Goal: Task Accomplishment & Management: Use online tool/utility

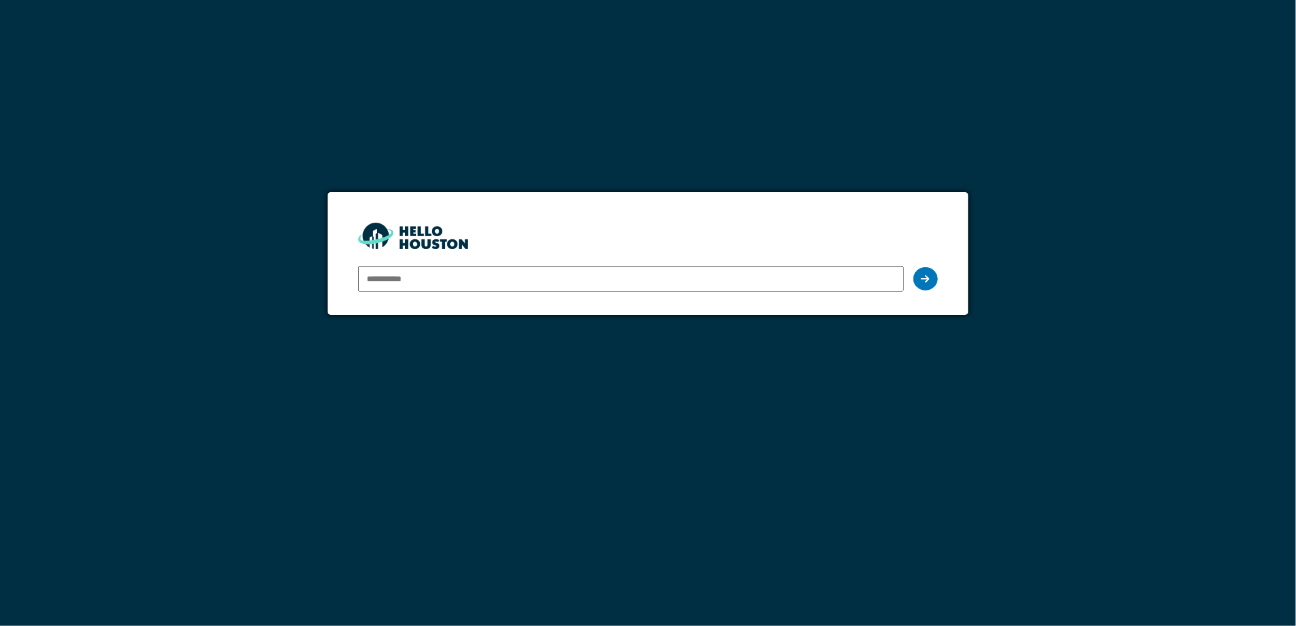
click at [651, 278] on input "email" at bounding box center [630, 279] width 545 height 26
type input "**********"
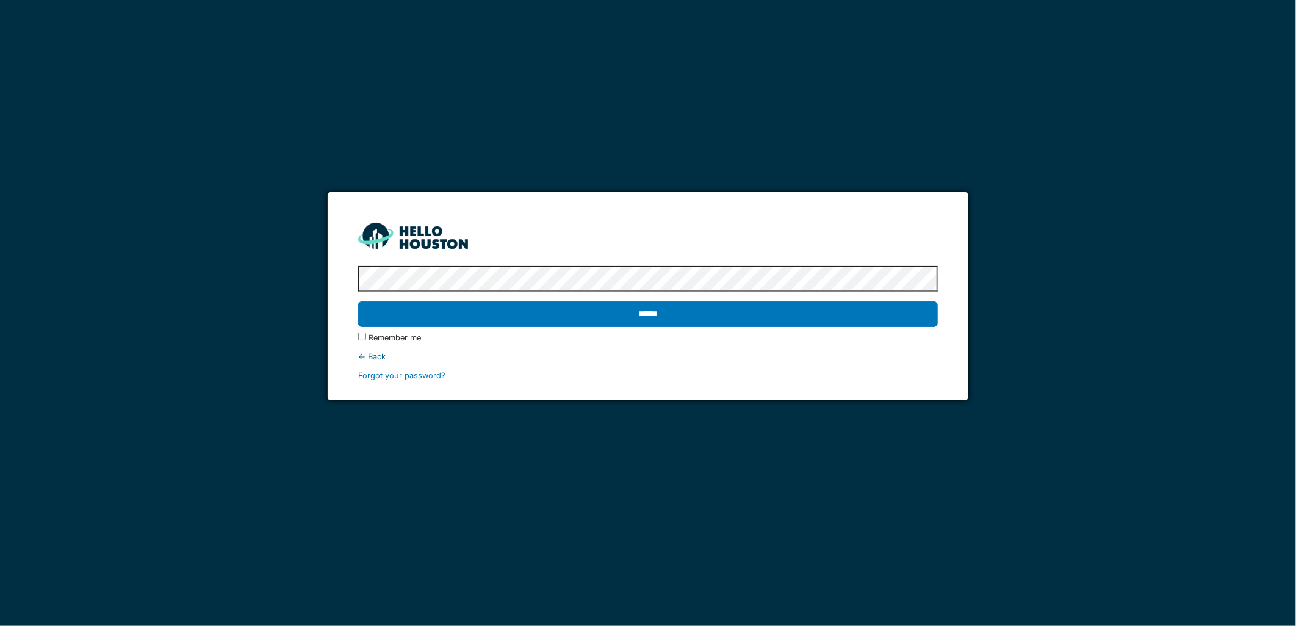
click at [358, 301] on input "******" at bounding box center [647, 314] width 579 height 26
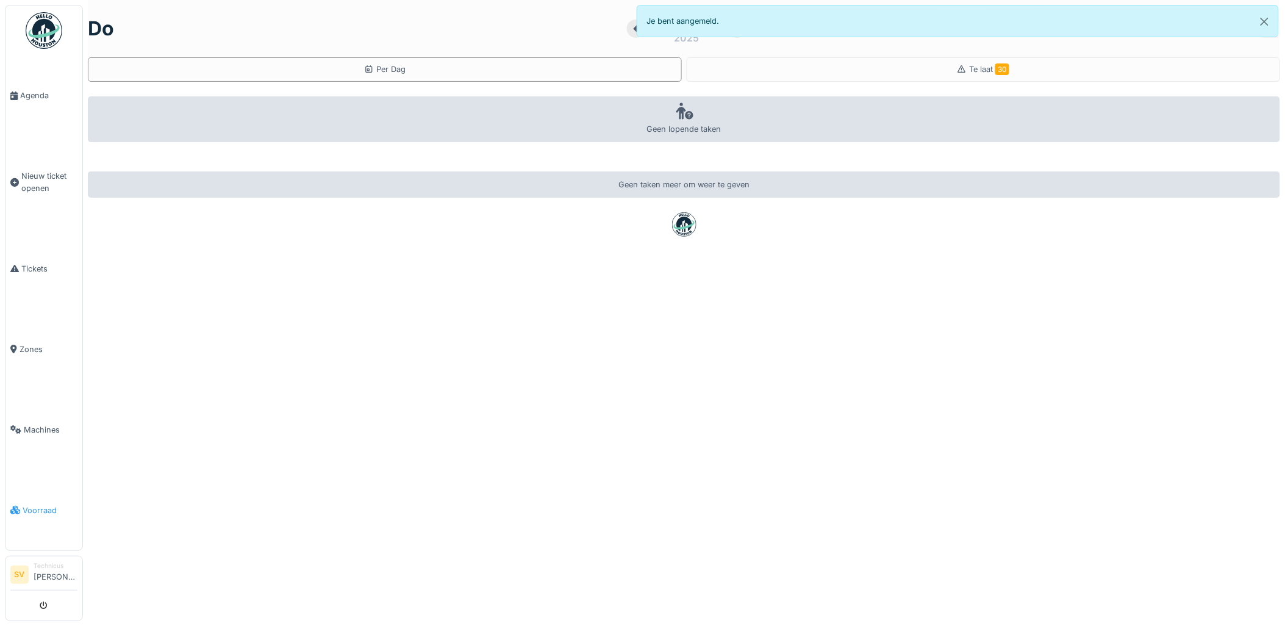
click at [39, 504] on span "Voorraad" at bounding box center [50, 510] width 55 height 12
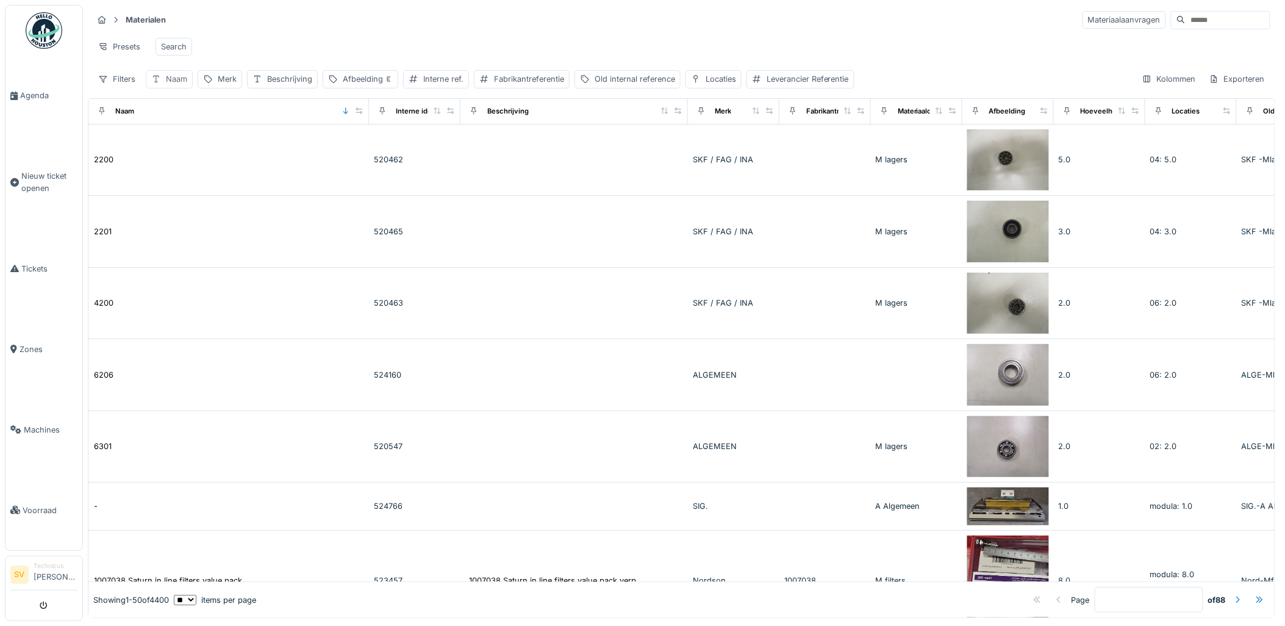
click at [179, 85] on div "Naam" at bounding box center [176, 79] width 21 height 12
click at [203, 145] on input "Naam" at bounding box center [213, 148] width 124 height 26
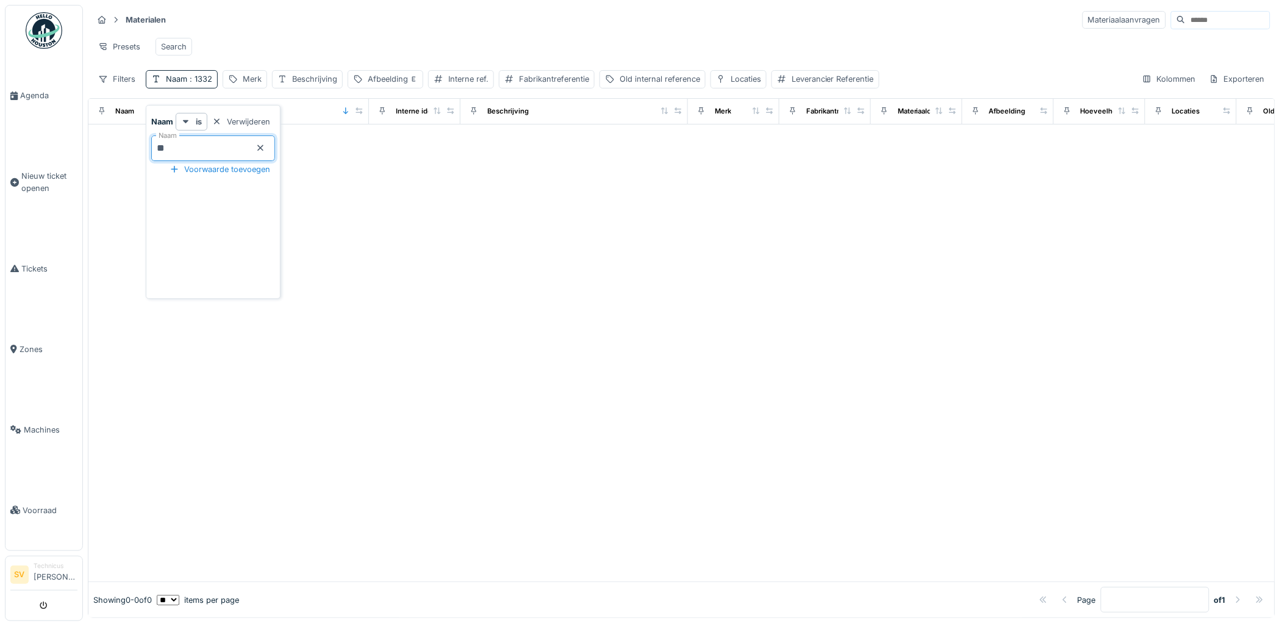
type input "*"
click at [526, 245] on div at bounding box center [681, 352] width 1186 height 457
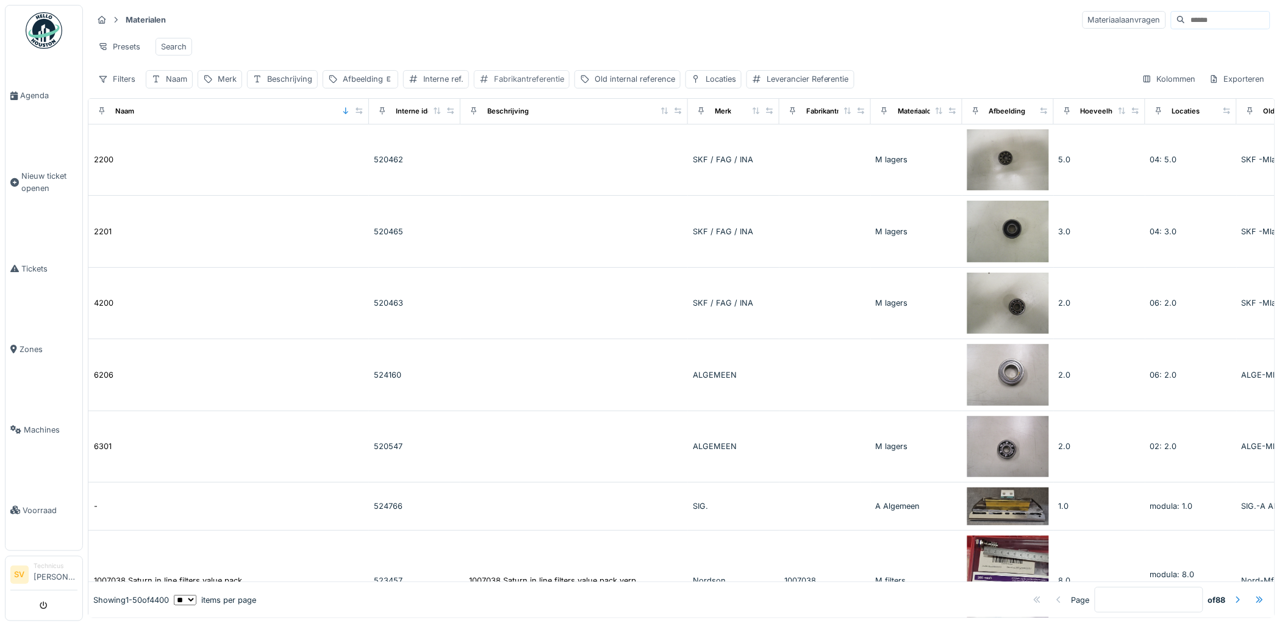
click at [512, 85] on div "Fabrikantreferentie" at bounding box center [529, 79] width 70 height 12
click at [515, 149] on label "Fabrikantreferentie" at bounding box center [530, 147] width 91 height 15
click at [515, 149] on input "Fabrikantreferentie" at bounding box center [568, 148] width 176 height 26
type input "***"
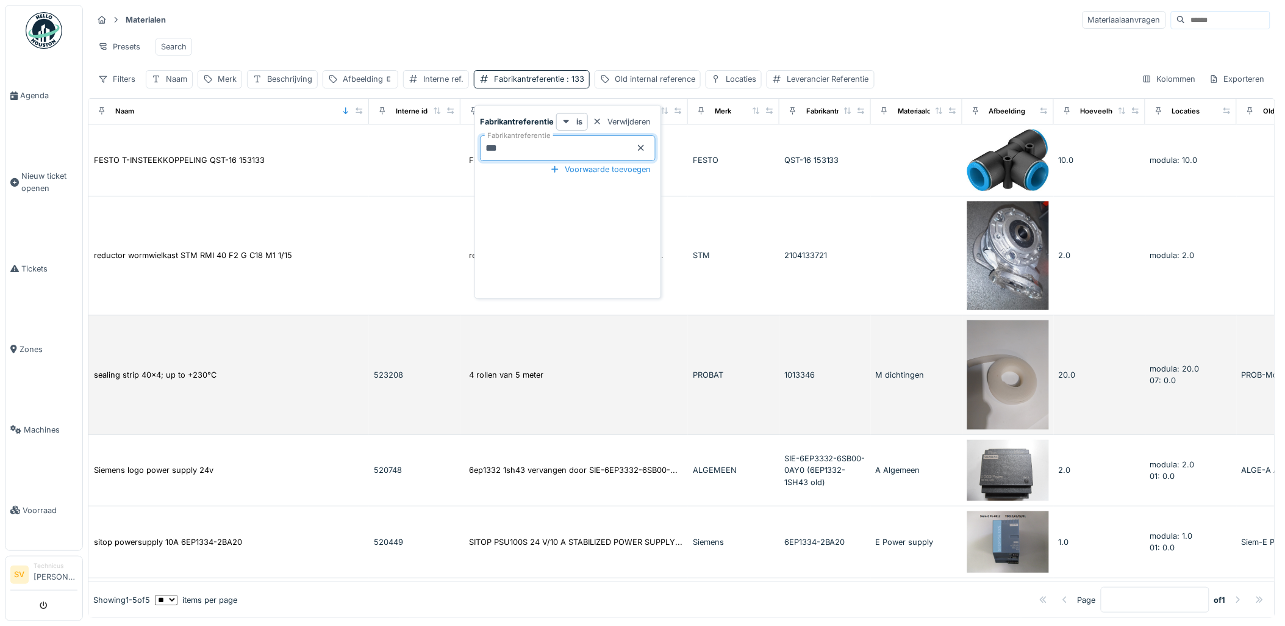
scroll to position [27, 0]
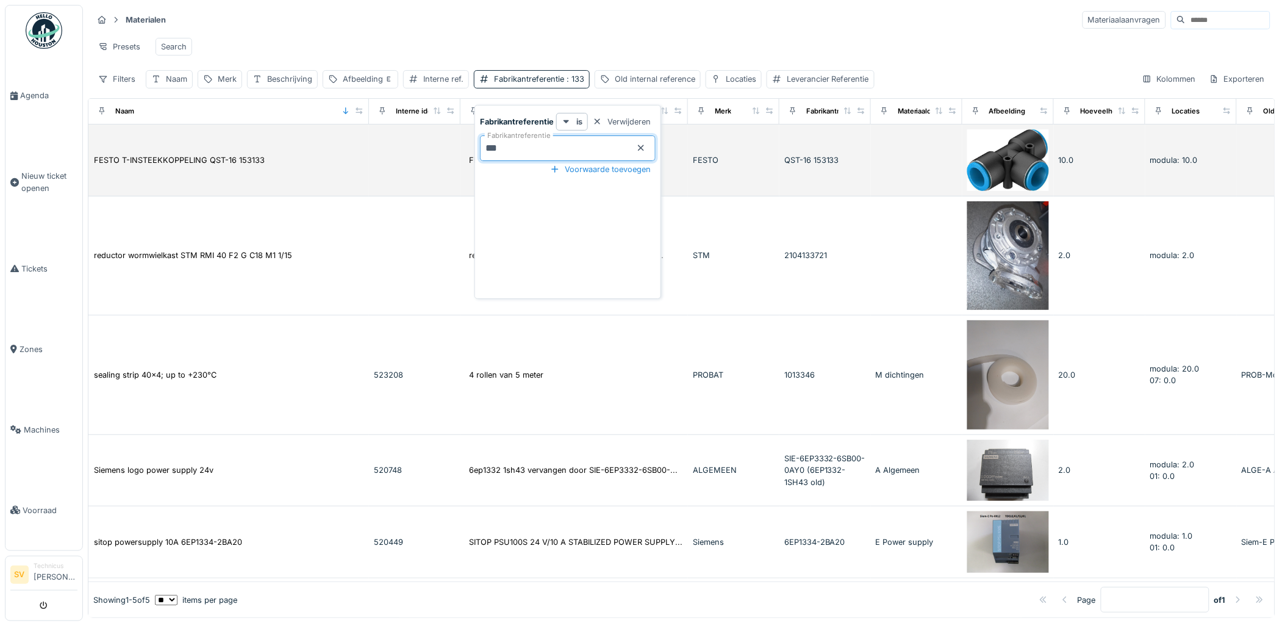
drag, startPoint x: 564, startPoint y: 142, endPoint x: 446, endPoint y: 132, distance: 118.1
click at [446, 132] on body "Agenda Nieuw ticket openen Tickets Zones Machines Voorraad SV Technicus Stijn V…" at bounding box center [642, 313] width 1285 height 626
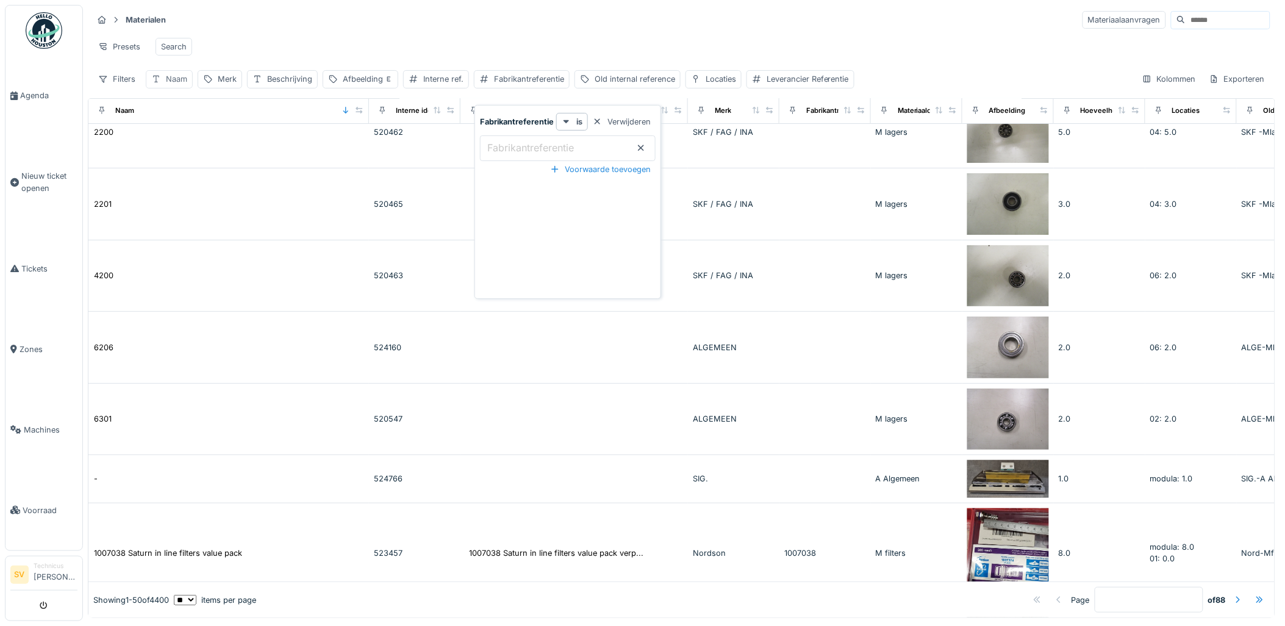
click at [165, 75] on div "Naam" at bounding box center [169, 79] width 47 height 18
click at [401, 44] on div "Presets Search" at bounding box center [682, 46] width 1178 height 27
click at [172, 85] on div "Naam" at bounding box center [176, 79] width 21 height 12
click at [198, 145] on input "Naam" at bounding box center [213, 148] width 124 height 26
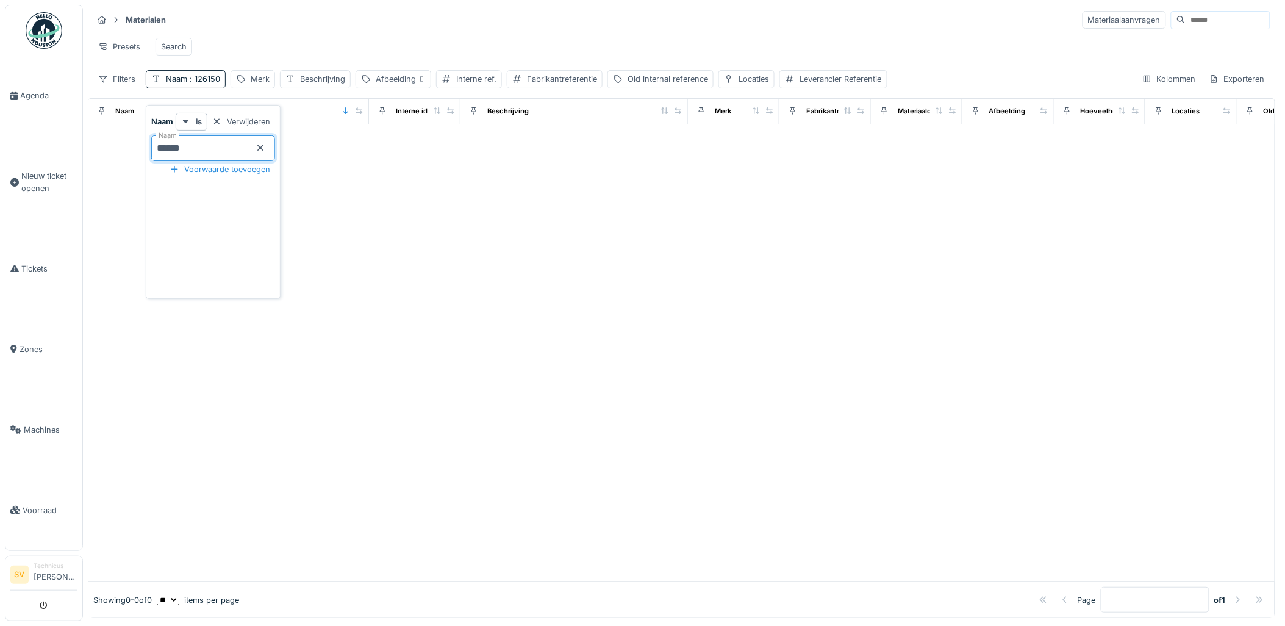
type input "******"
click at [265, 148] on icon at bounding box center [261, 148] width 10 height 8
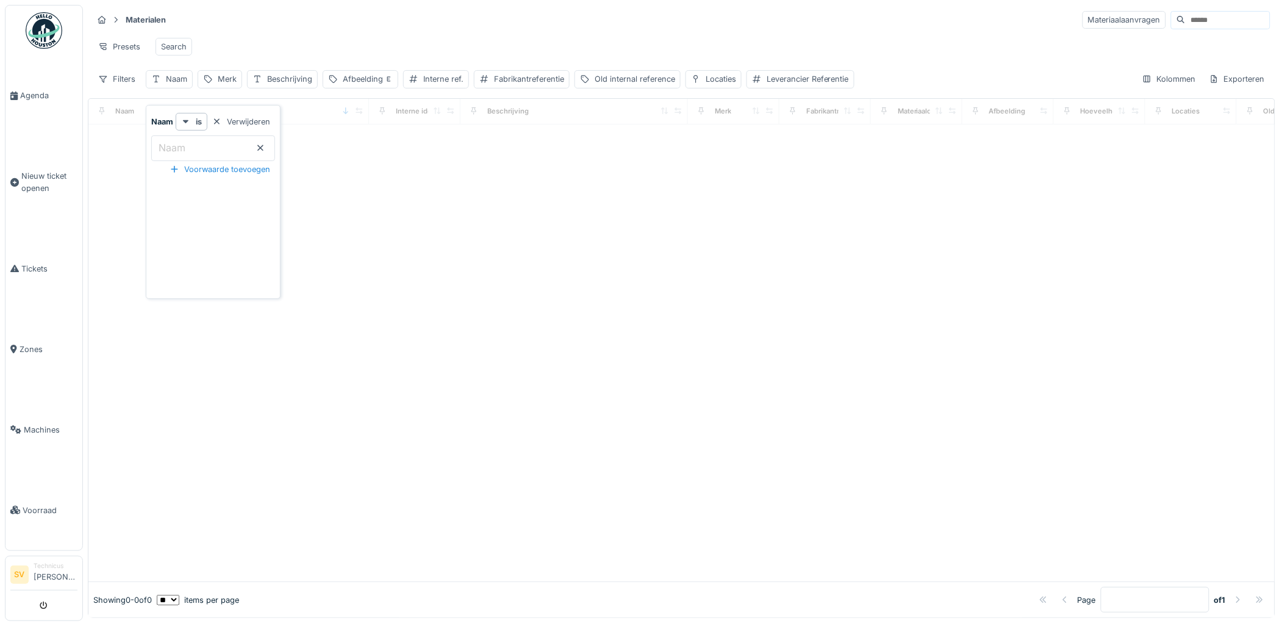
click at [265, 149] on icon at bounding box center [261, 148] width 10 height 8
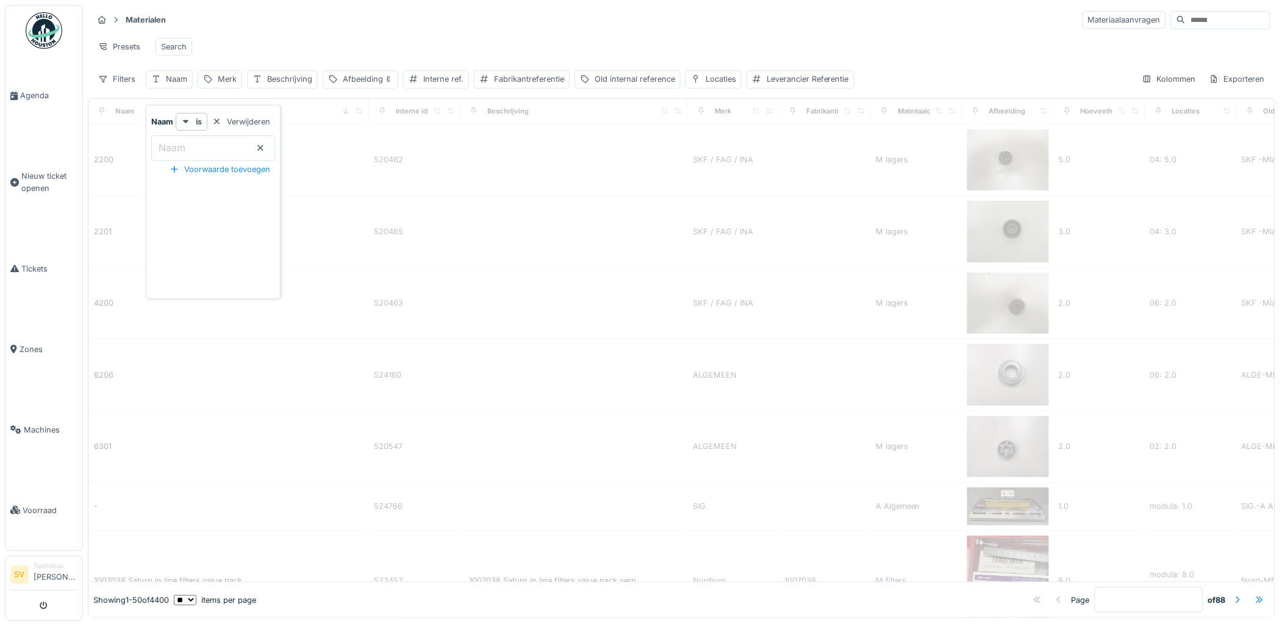
click at [623, 23] on div "Materialen Materiaalaanvragen" at bounding box center [682, 20] width 1178 height 20
click at [510, 85] on div "Fabrikantreferentie" at bounding box center [529, 79] width 70 height 12
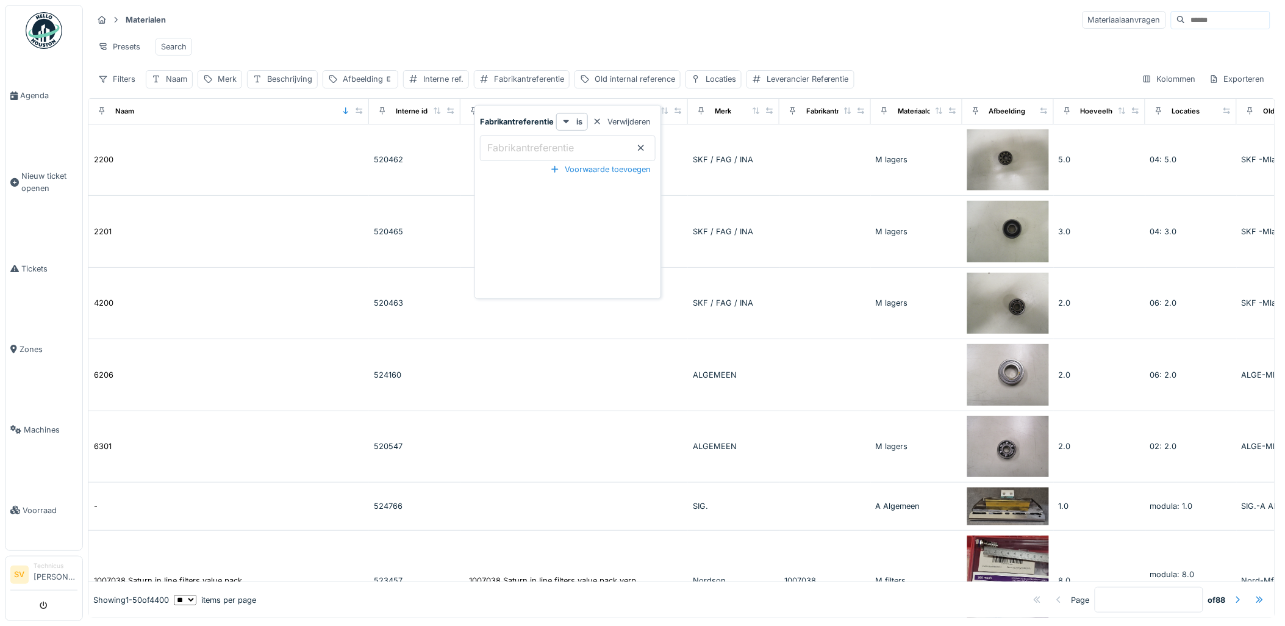
click at [539, 150] on label "Fabrikantreferentie" at bounding box center [530, 147] width 91 height 15
click at [539, 150] on input "Fabrikantreferentie" at bounding box center [568, 148] width 176 height 26
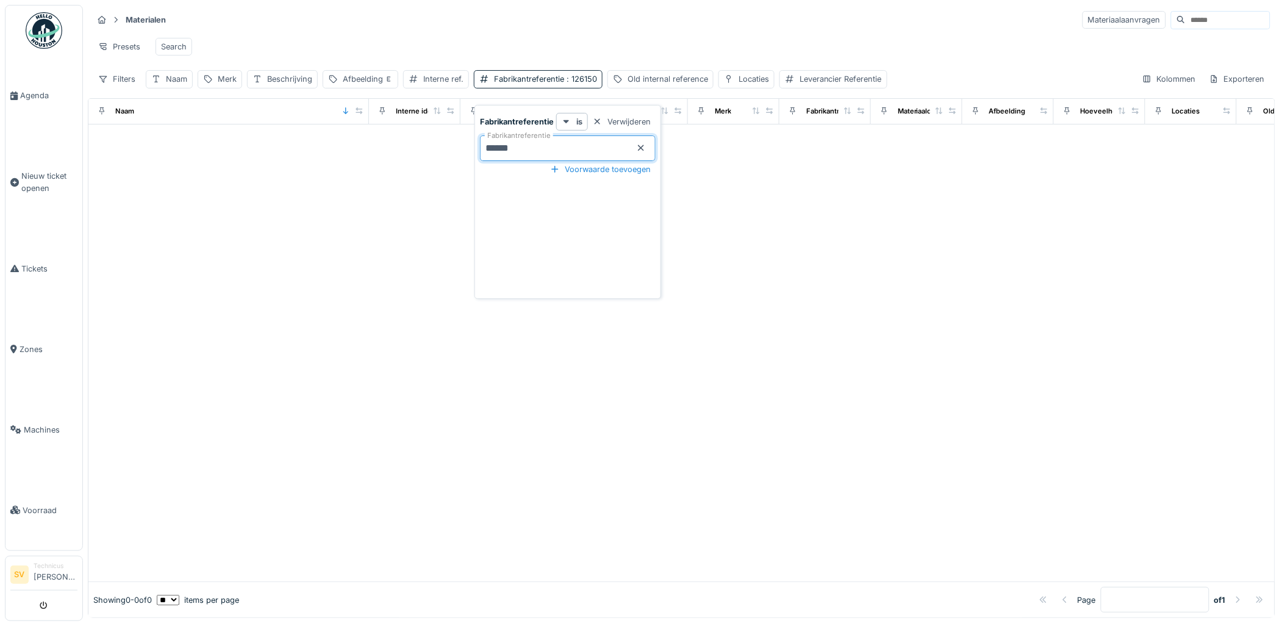
type input "******"
click at [640, 148] on icon at bounding box center [641, 148] width 10 height 8
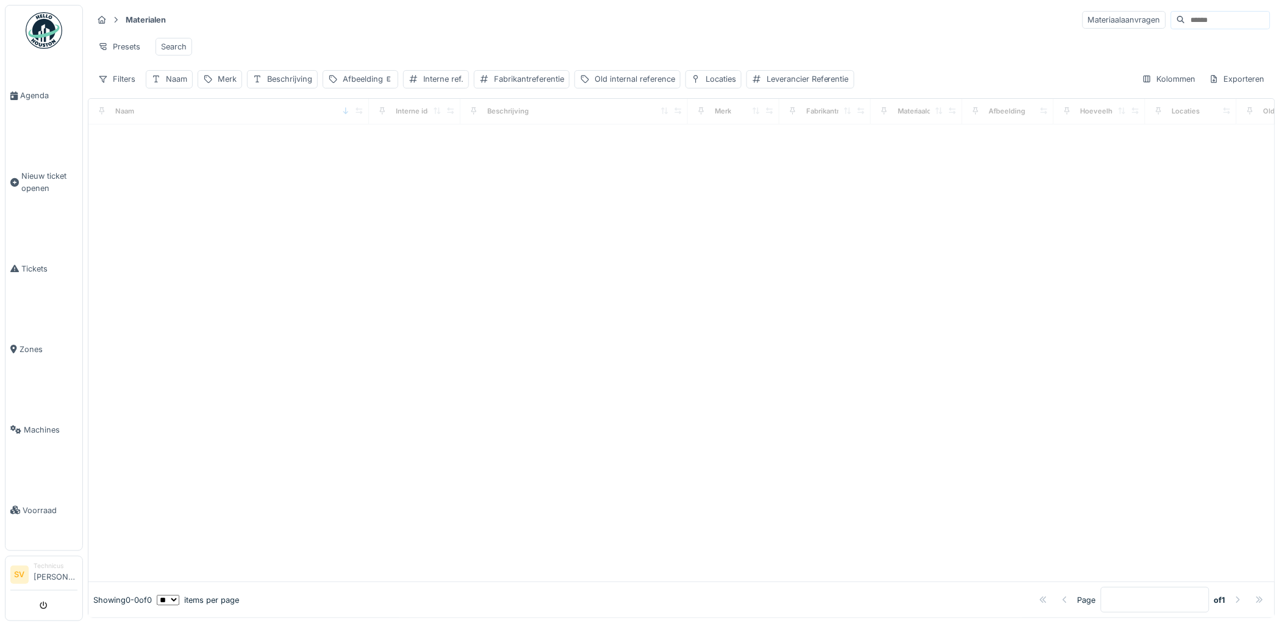
click at [397, 214] on div at bounding box center [681, 352] width 1186 height 457
click at [169, 85] on div "Naam" at bounding box center [176, 79] width 21 height 12
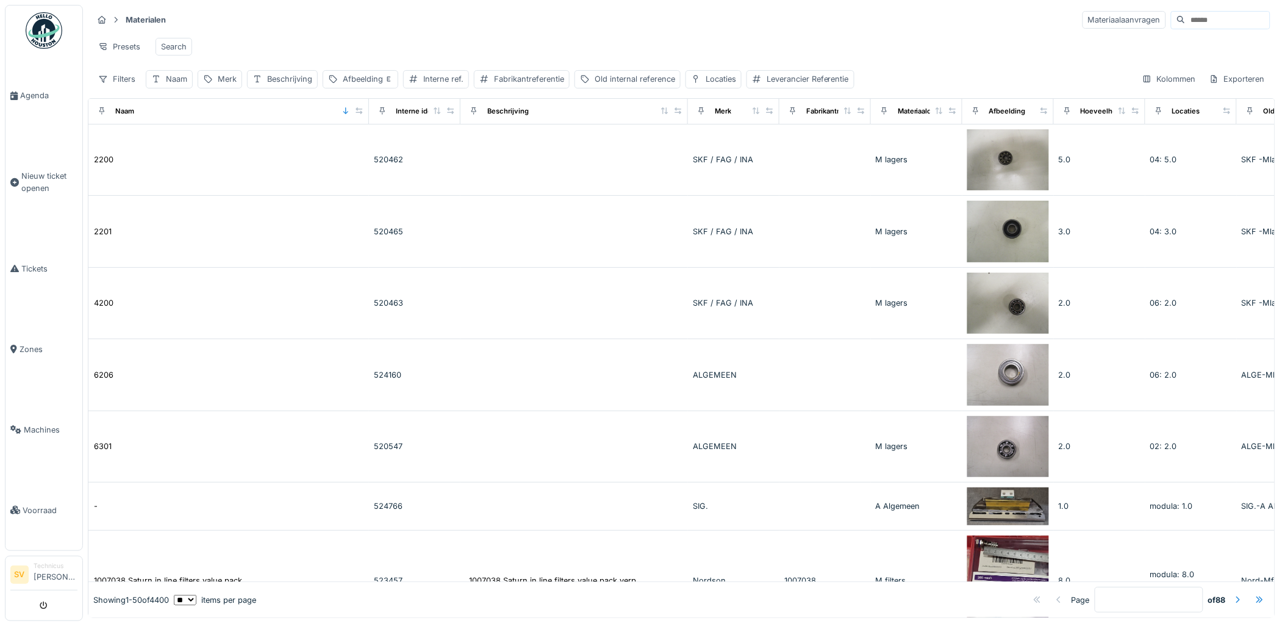
click at [490, 37] on div "Presets Search" at bounding box center [682, 46] width 1178 height 27
click at [180, 85] on div "Naam" at bounding box center [176, 79] width 21 height 12
click at [187, 148] on label "Naam" at bounding box center [172, 147] width 32 height 15
click at [187, 148] on input "Naam" at bounding box center [213, 148] width 124 height 26
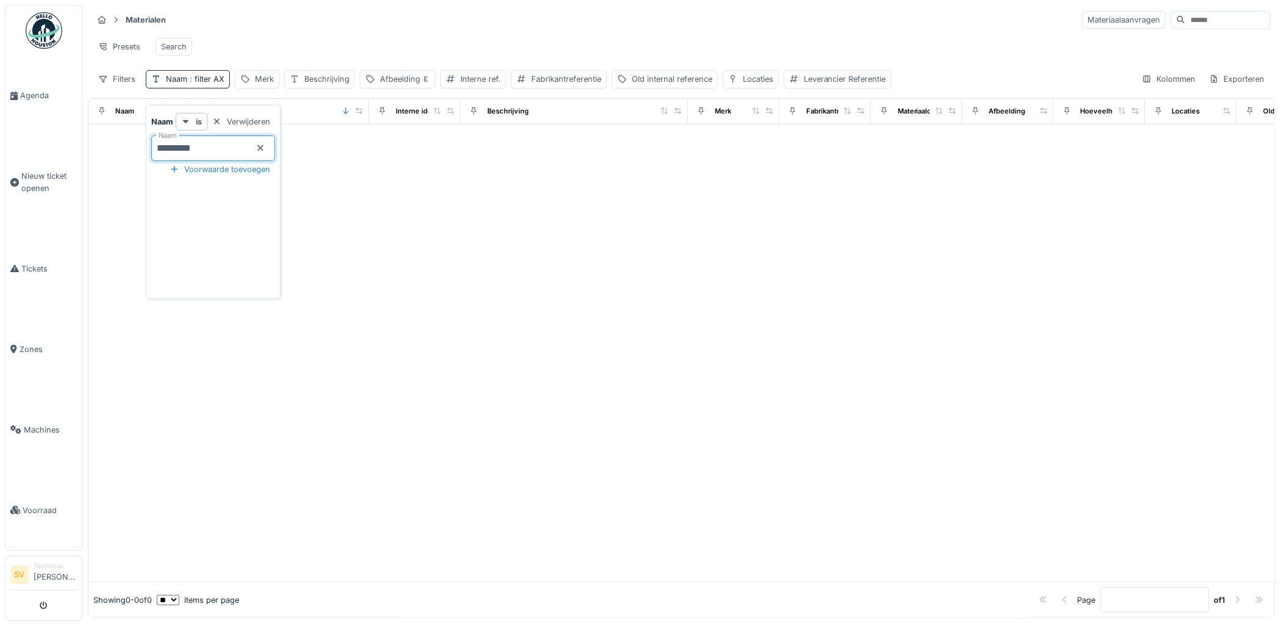
type input "*********"
click at [263, 147] on icon at bounding box center [260, 148] width 6 height 6
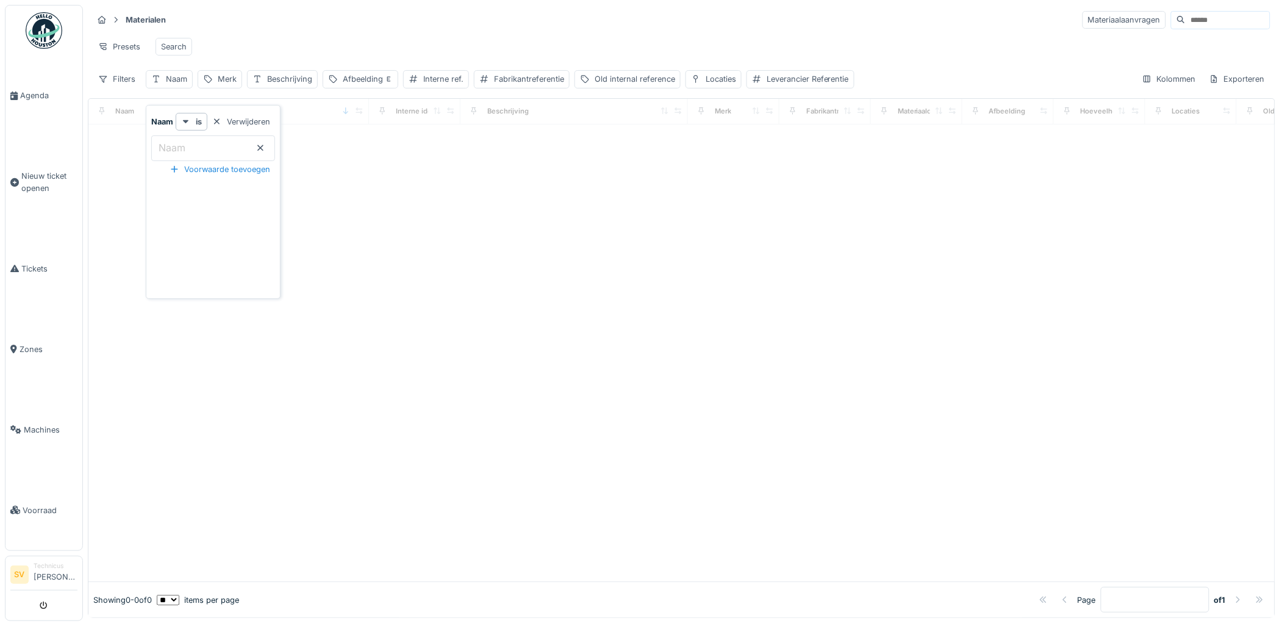
click at [1186, 20] on input at bounding box center [1228, 20] width 84 height 17
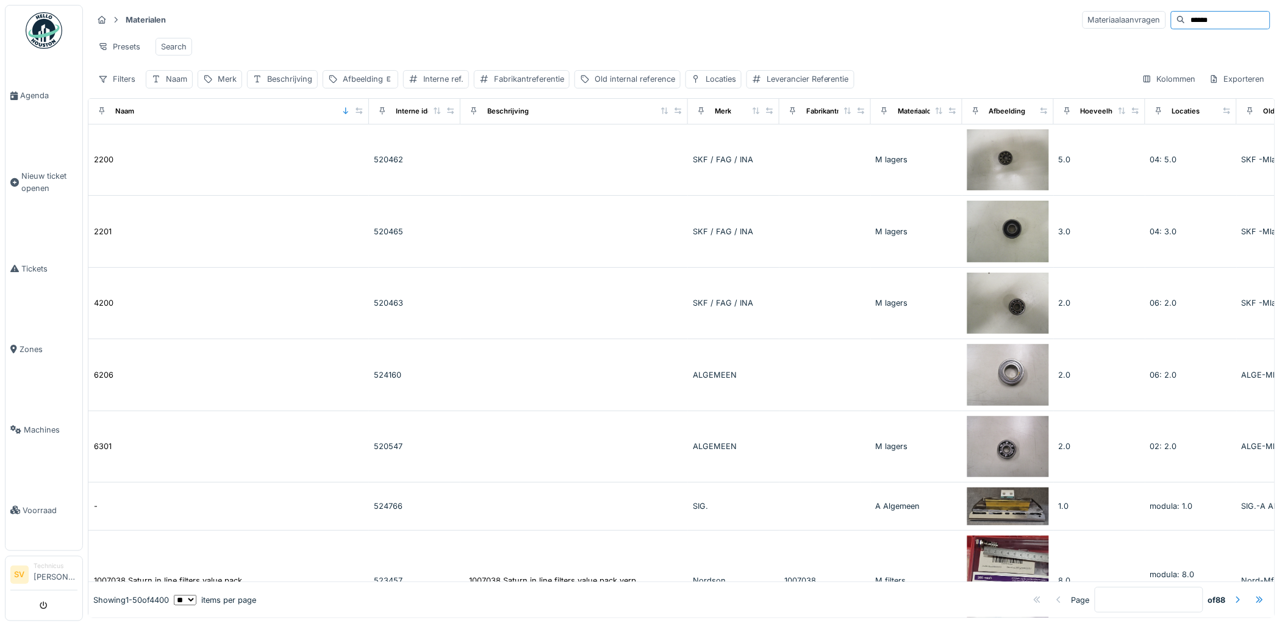
type input "******"
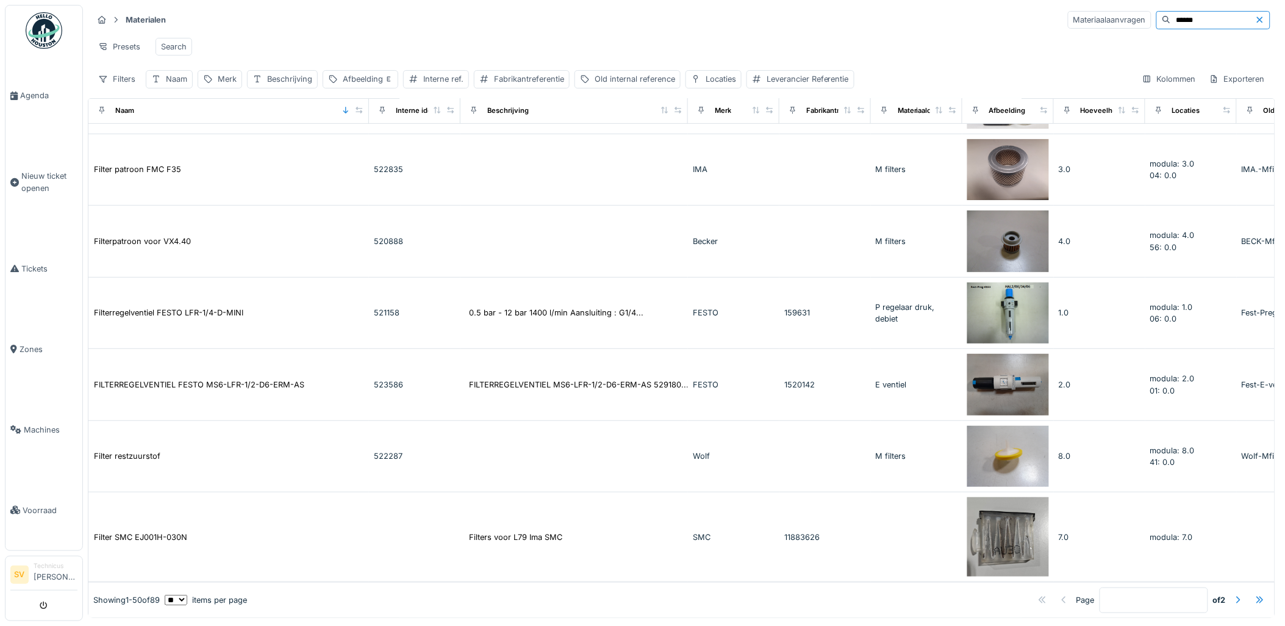
scroll to position [7, 0]
click at [1233, 594] on div at bounding box center [1238, 600] width 10 height 12
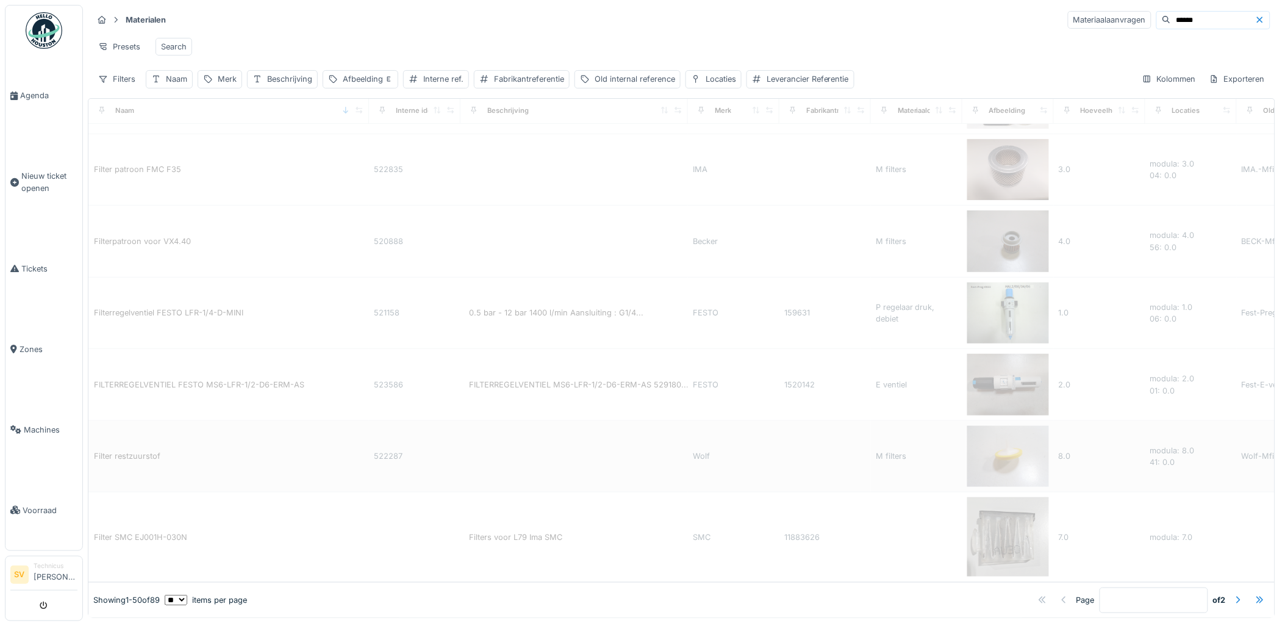
type input "*"
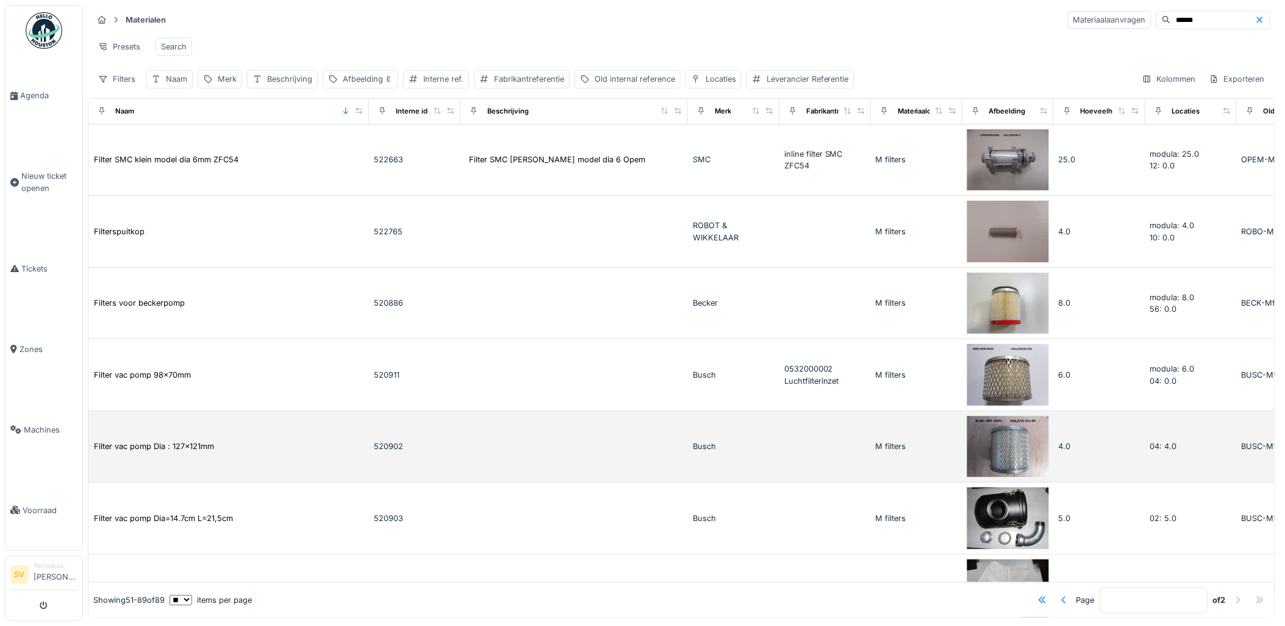
scroll to position [0, 0]
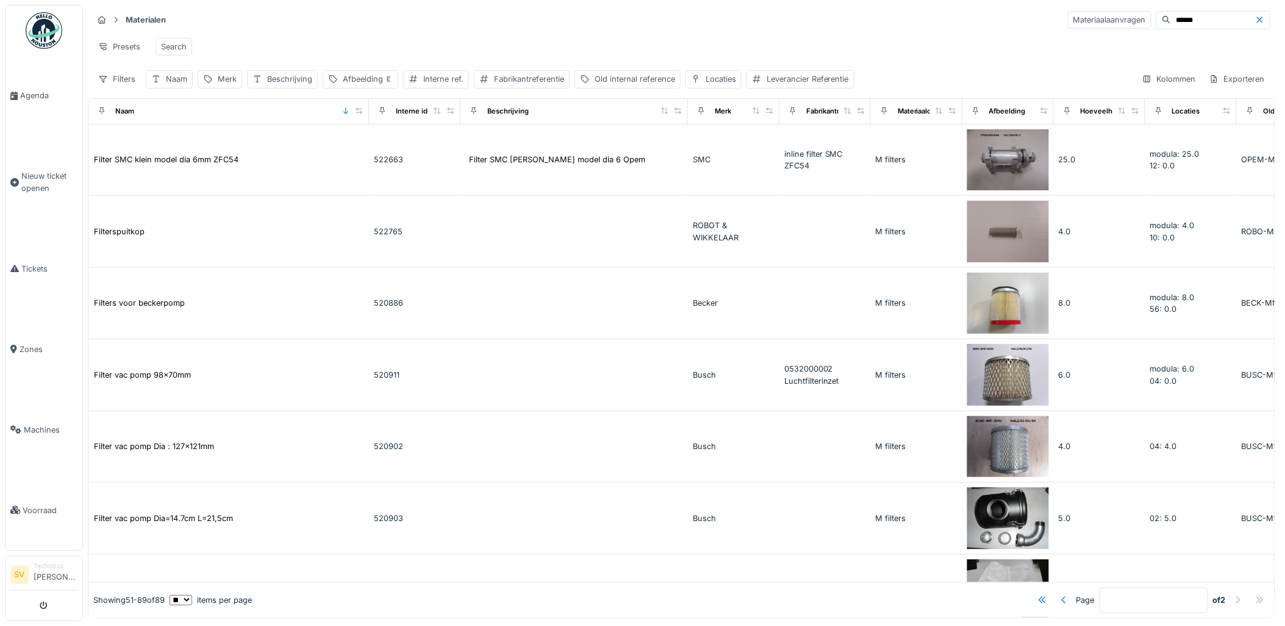
drag, startPoint x: 1164, startPoint y: 23, endPoint x: 1120, endPoint y: 4, distance: 47.6
click at [1120, 1] on div "Materialen Materiaalaanvragen ****** Presets Search Filters Naam Merk Beschrijv…" at bounding box center [684, 311] width 1202 height 623
type input "********"
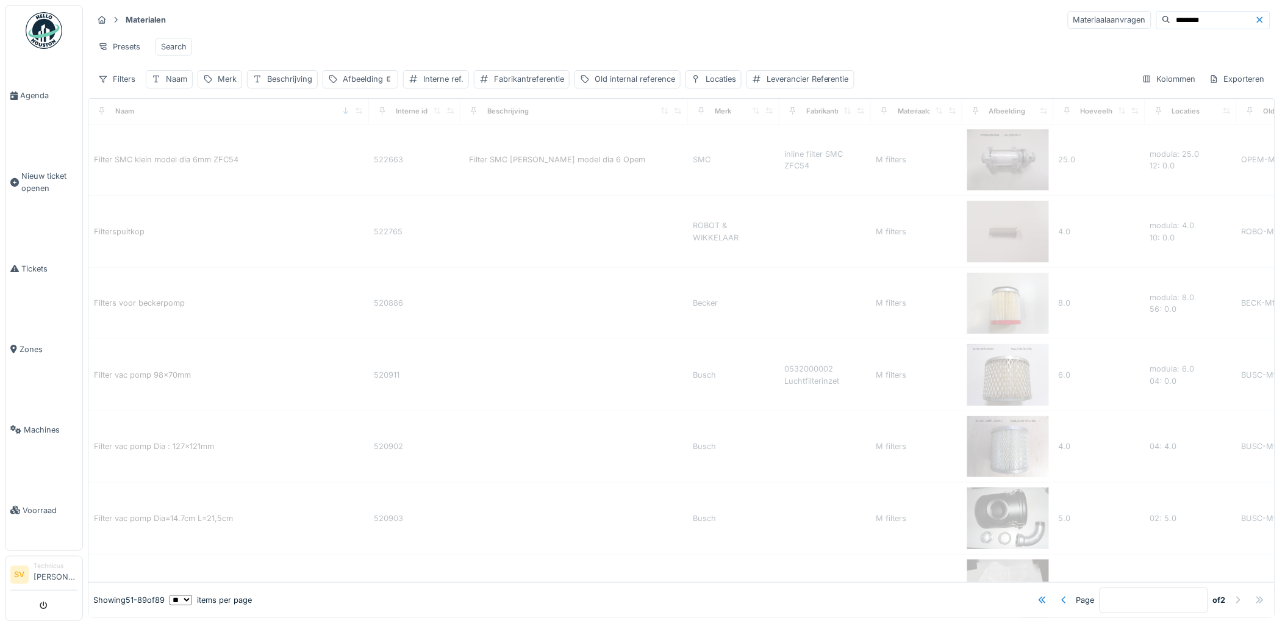
type input "*"
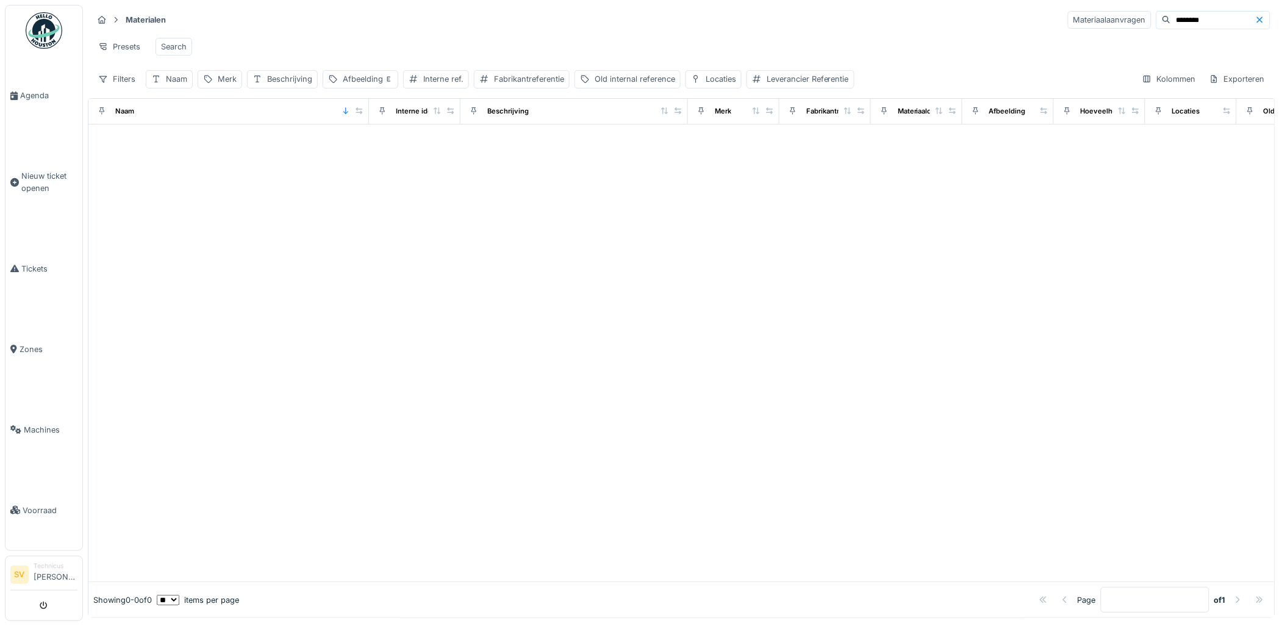
drag, startPoint x: 1178, startPoint y: 20, endPoint x: 1000, endPoint y: -23, distance: 182.6
click at [1000, 0] on html "Agenda Nieuw ticket openen Tickets Zones Machines Voorraad SV Technicus Stijn V…" at bounding box center [642, 313] width 1285 height 626
type input "*******"
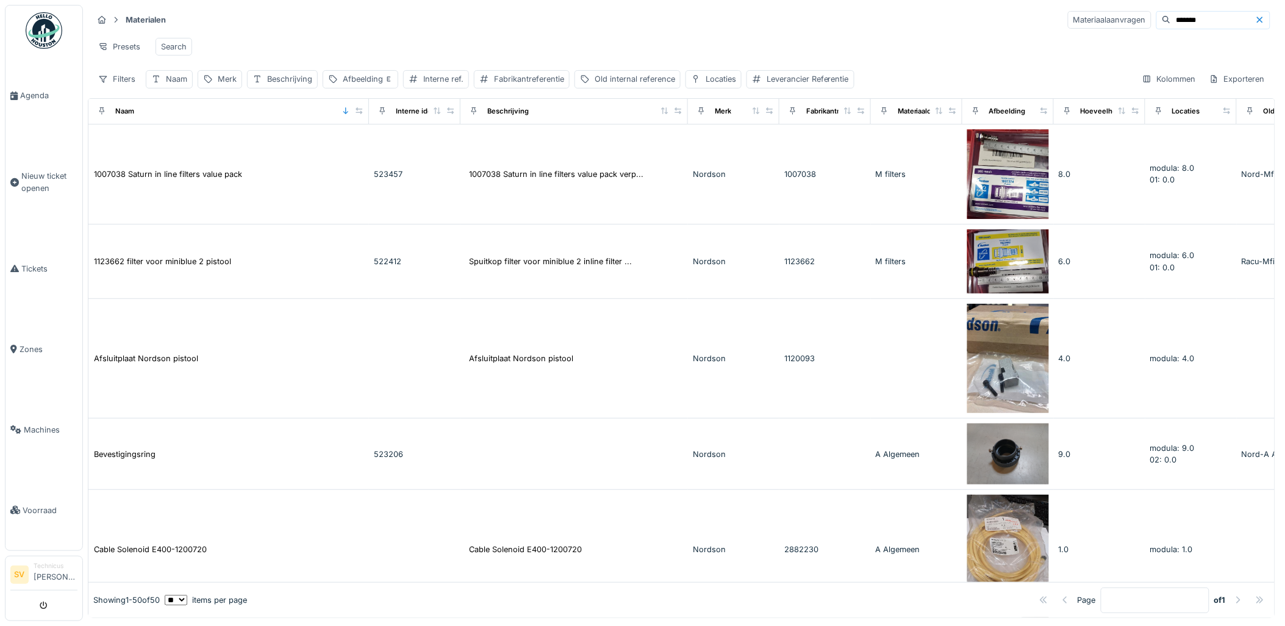
click at [551, 16] on div "Materialen Materiaalaanvragen *******" at bounding box center [682, 20] width 1178 height 20
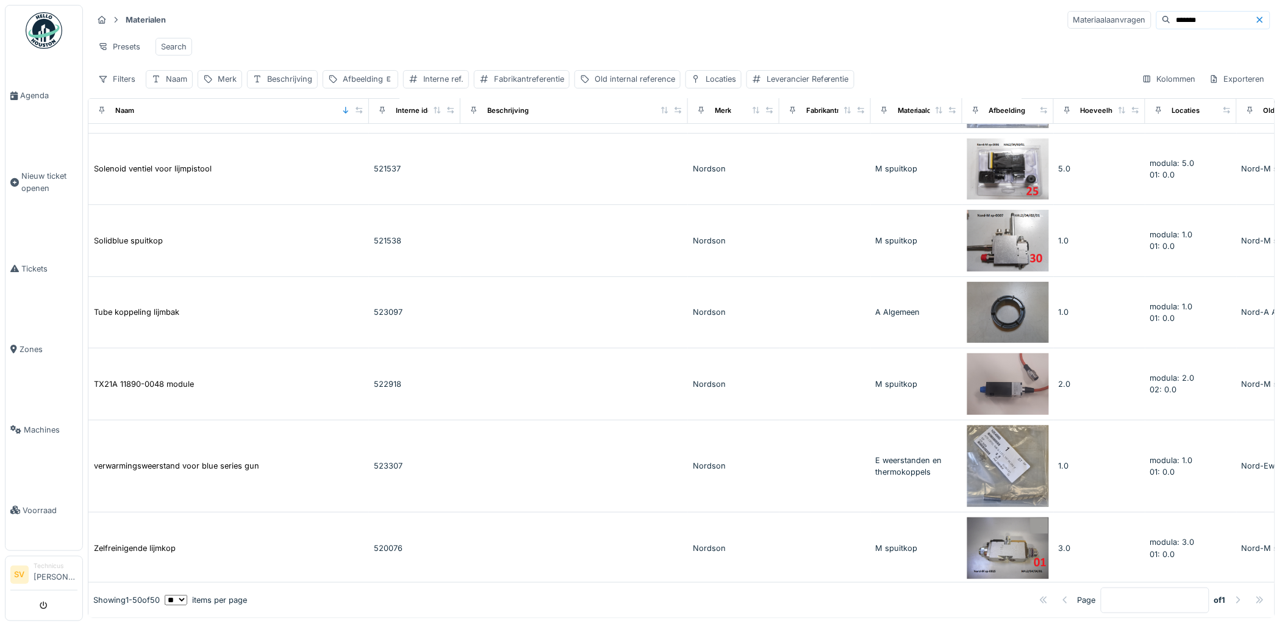
scroll to position [3438, 0]
click at [1255, 23] on div at bounding box center [1262, 20] width 15 height 12
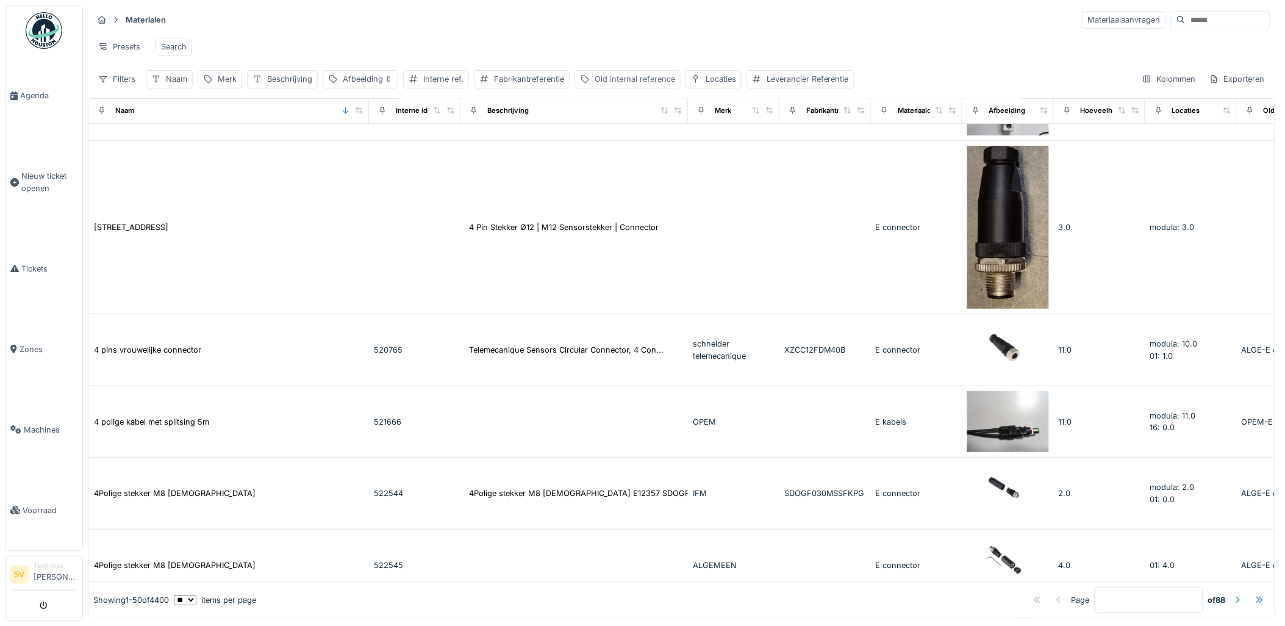
click at [626, 85] on div "Old internal reference" at bounding box center [635, 79] width 81 height 12
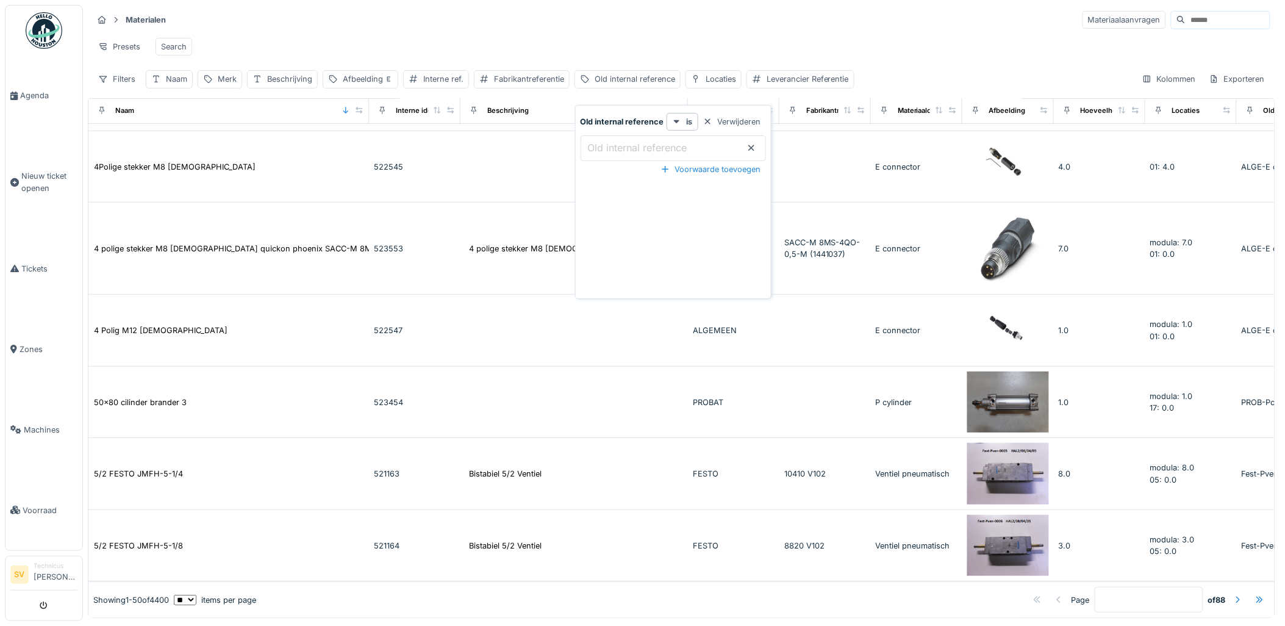
click at [634, 148] on label "Old internal reference" at bounding box center [638, 147] width 104 height 15
click at [634, 148] on reference_I5ODE "Old internal reference" at bounding box center [673, 148] width 185 height 26
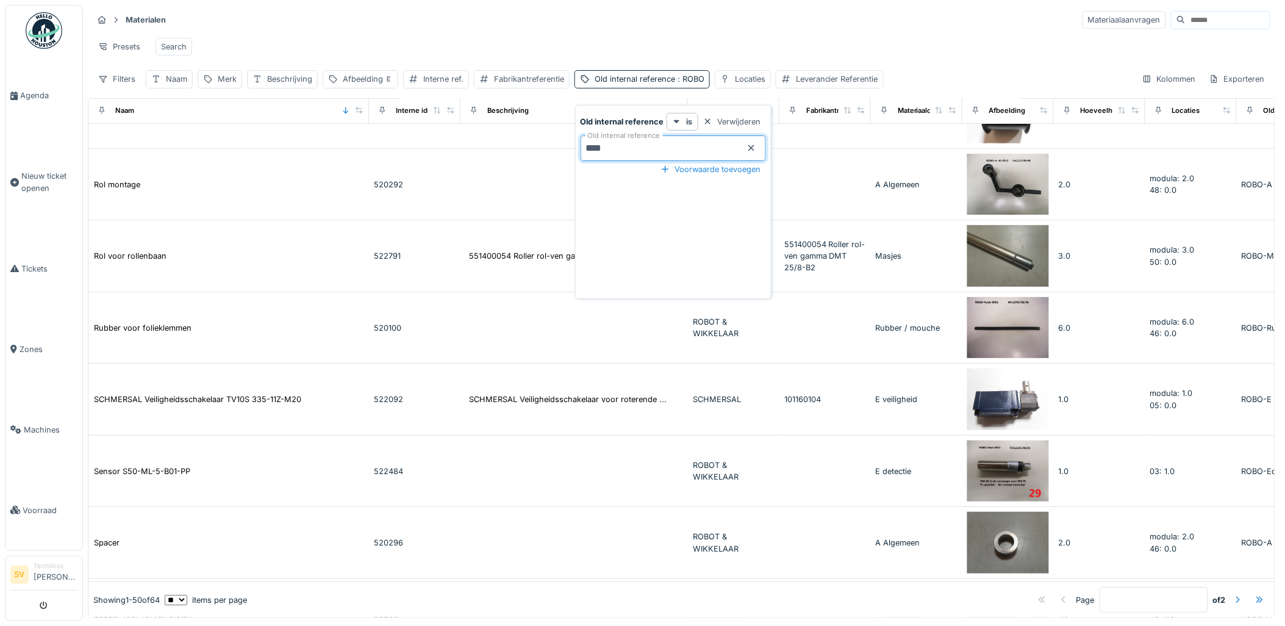
scroll to position [3169, 0]
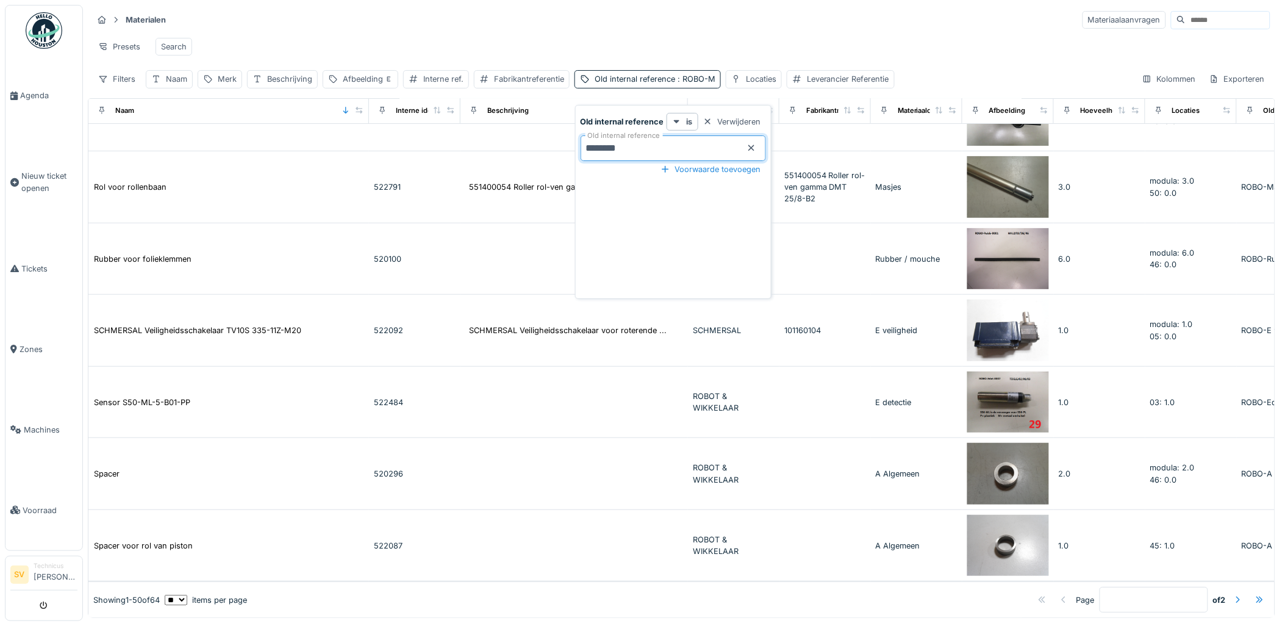
type reference_I5ODE "*********"
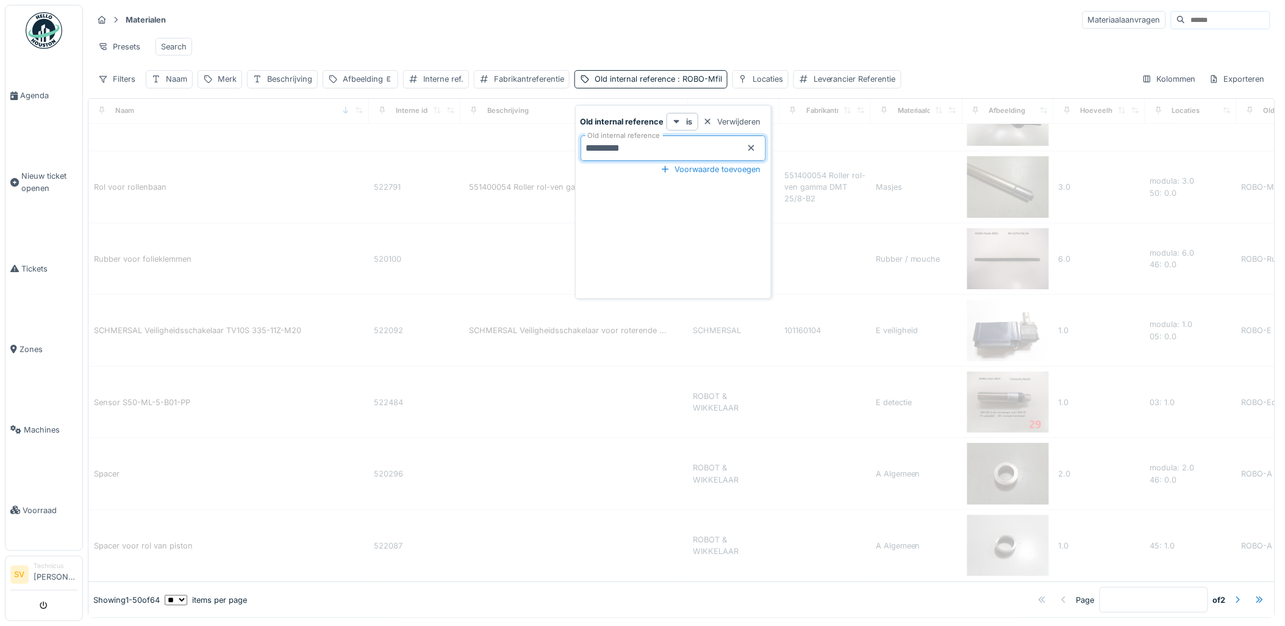
scroll to position [0, 0]
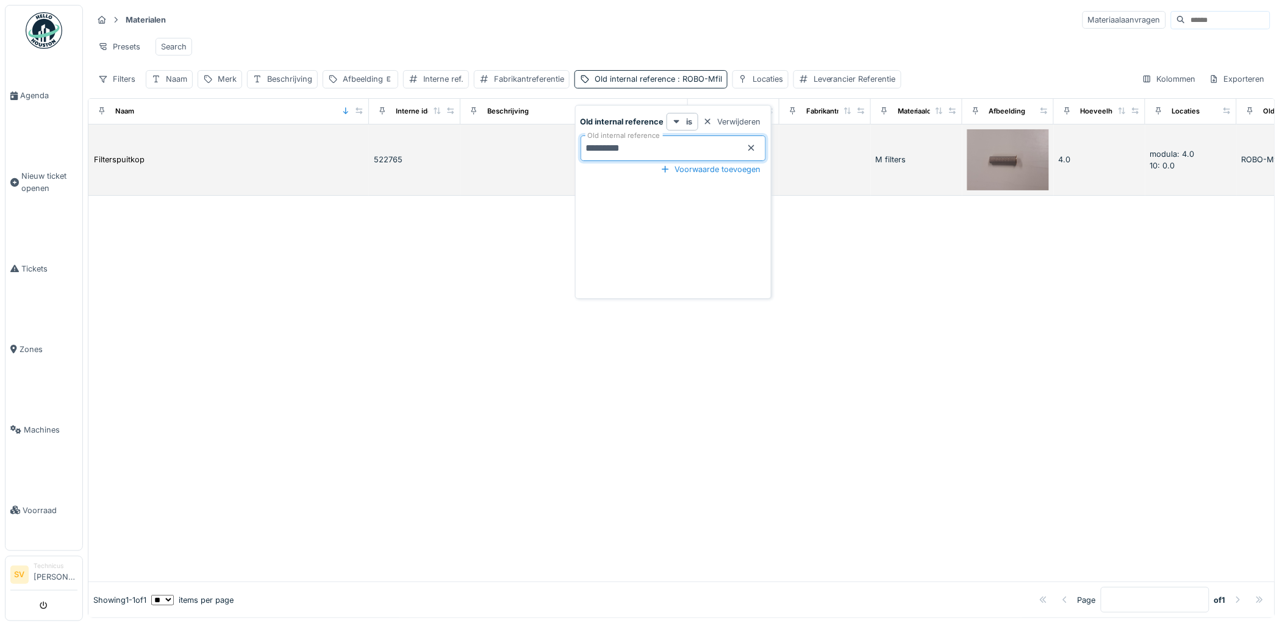
click at [371, 173] on td "522765" at bounding box center [414, 160] width 91 height 72
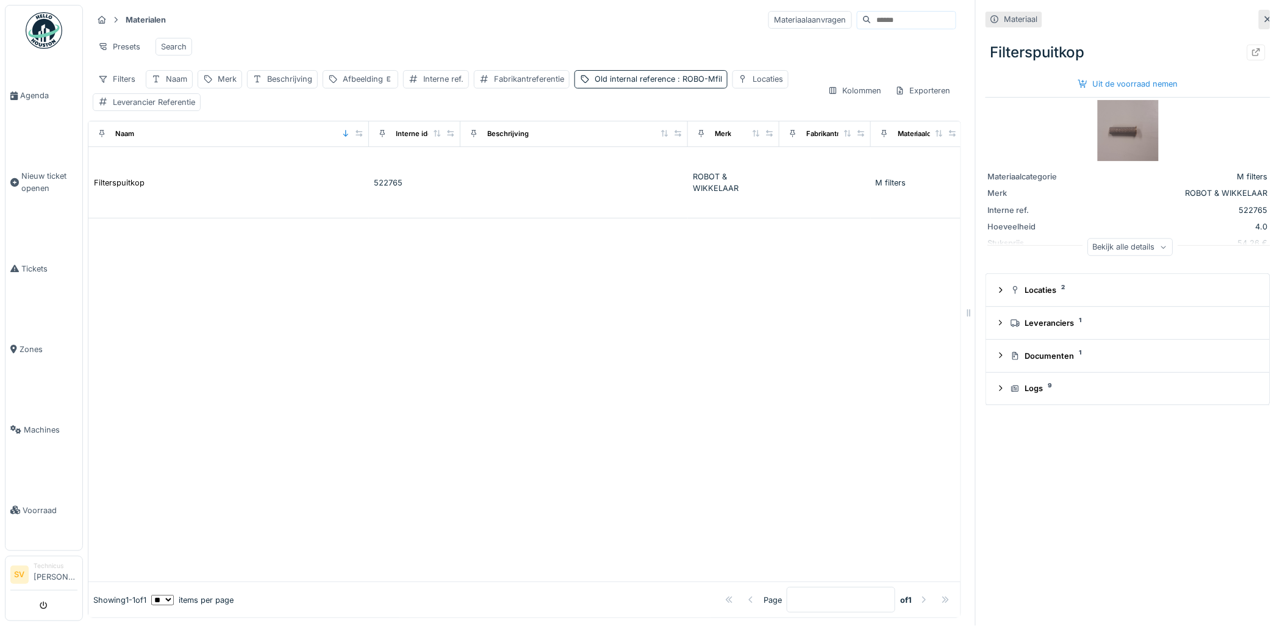
click at [1101, 240] on div "Bekijk alle details" at bounding box center [1130, 247] width 85 height 18
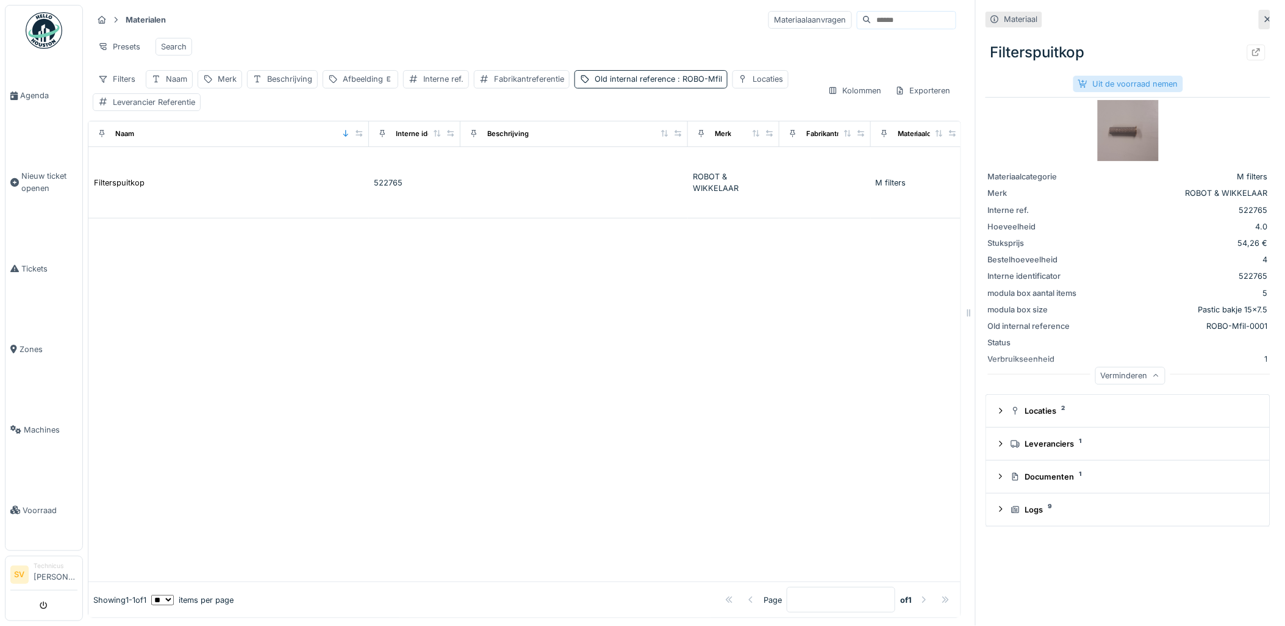
click at [1102, 80] on div "Uit de voorraad nemen" at bounding box center [1129, 84] width 110 height 16
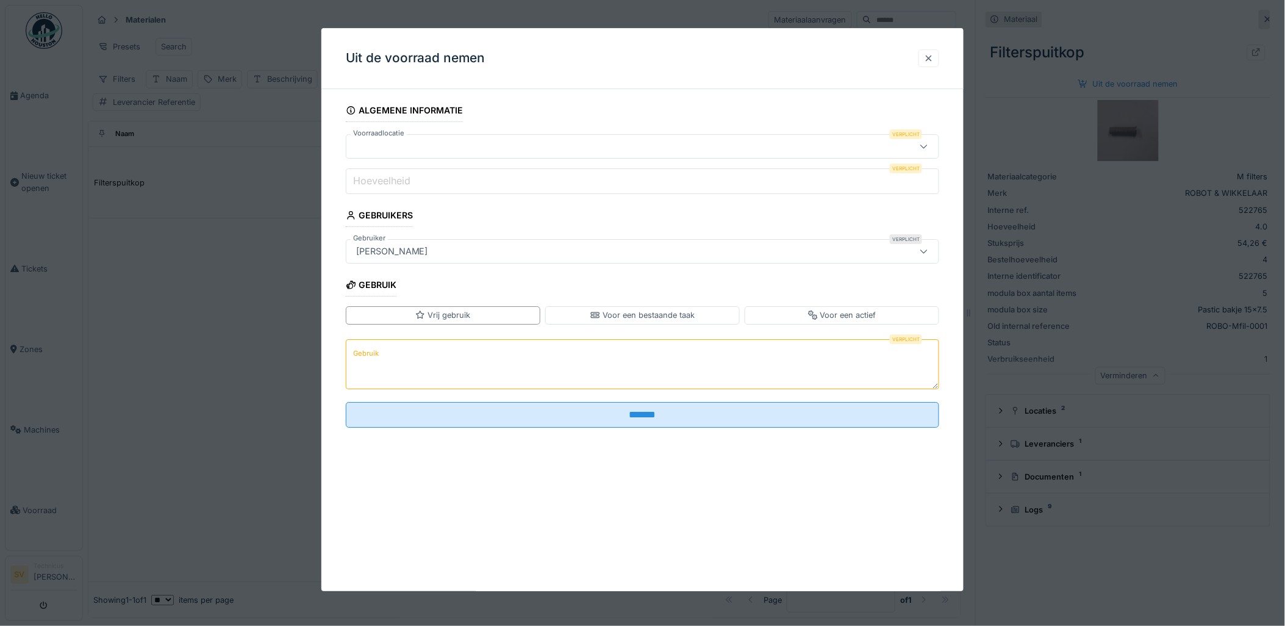
click at [934, 59] on div at bounding box center [929, 58] width 10 height 12
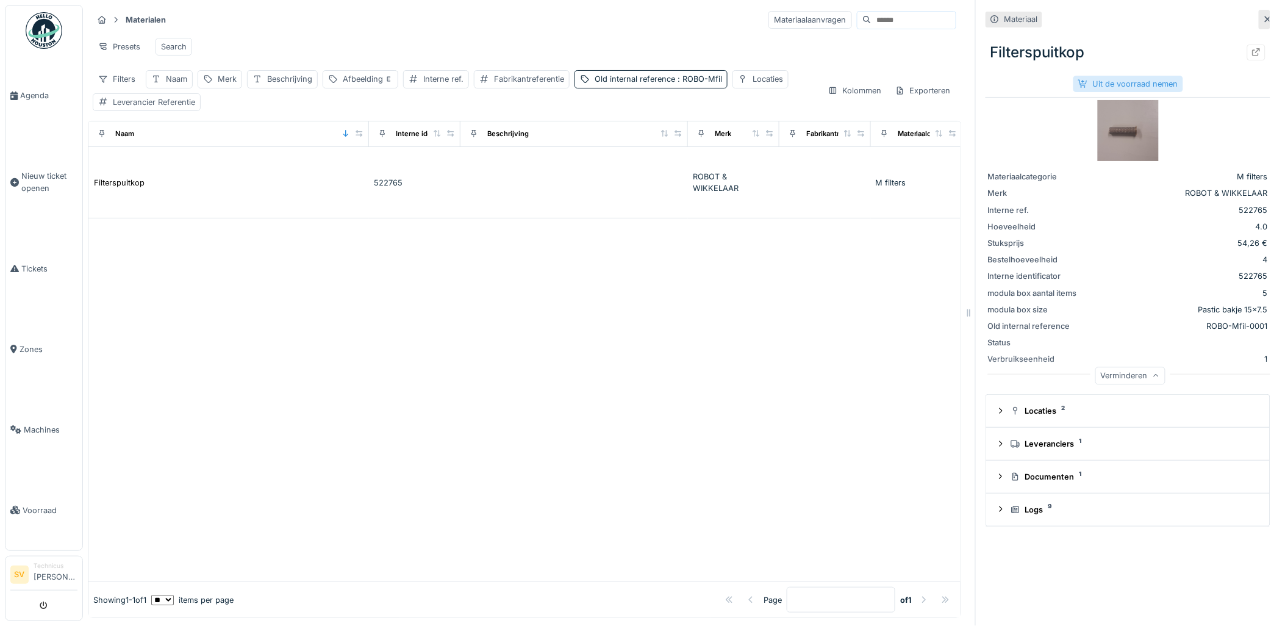
click at [1115, 81] on div "Uit de voorraad nemen" at bounding box center [1129, 84] width 110 height 16
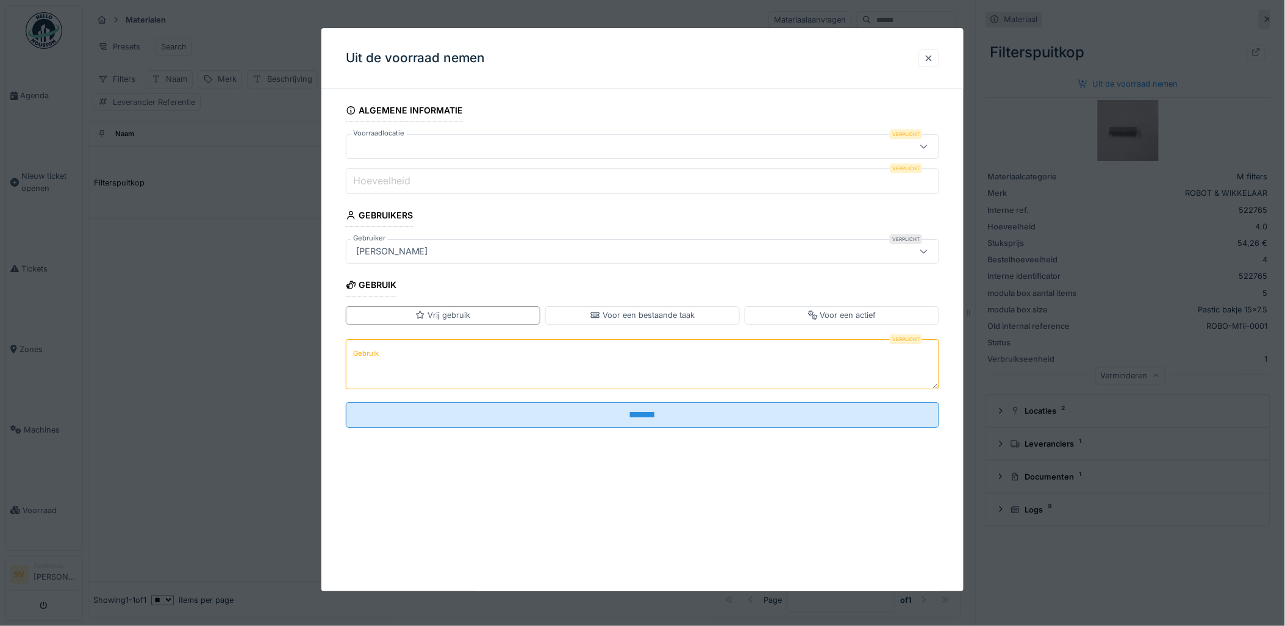
click at [415, 177] on input "Hoeveelheid" at bounding box center [643, 181] width 594 height 26
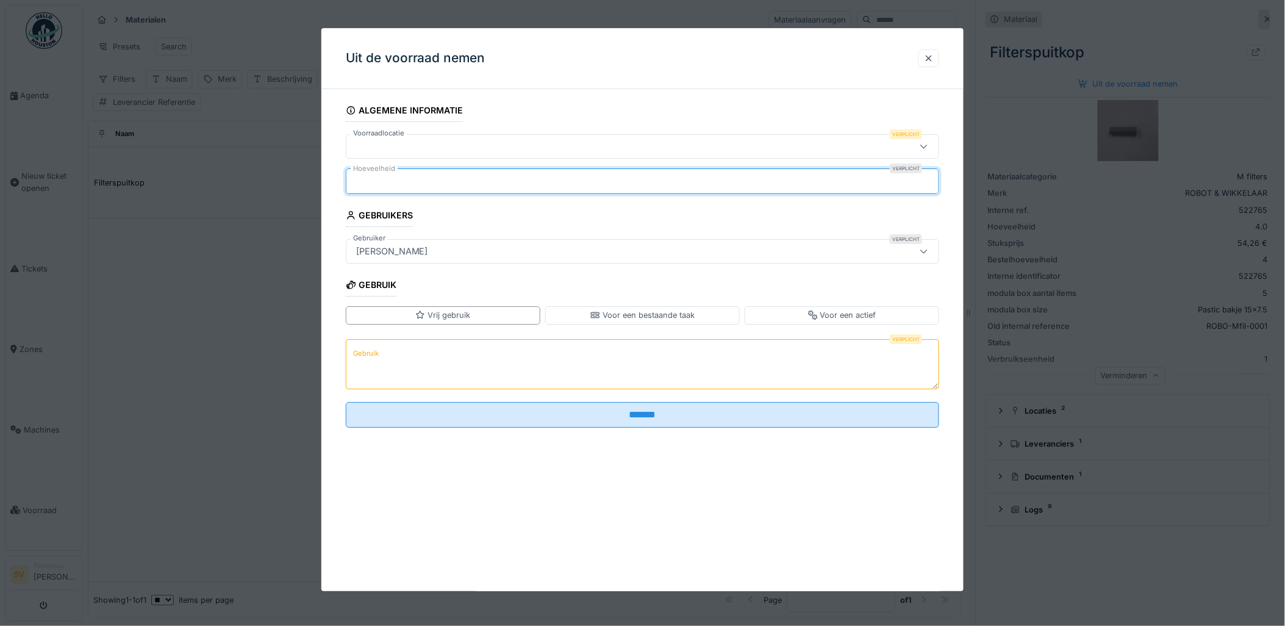
type input "*"
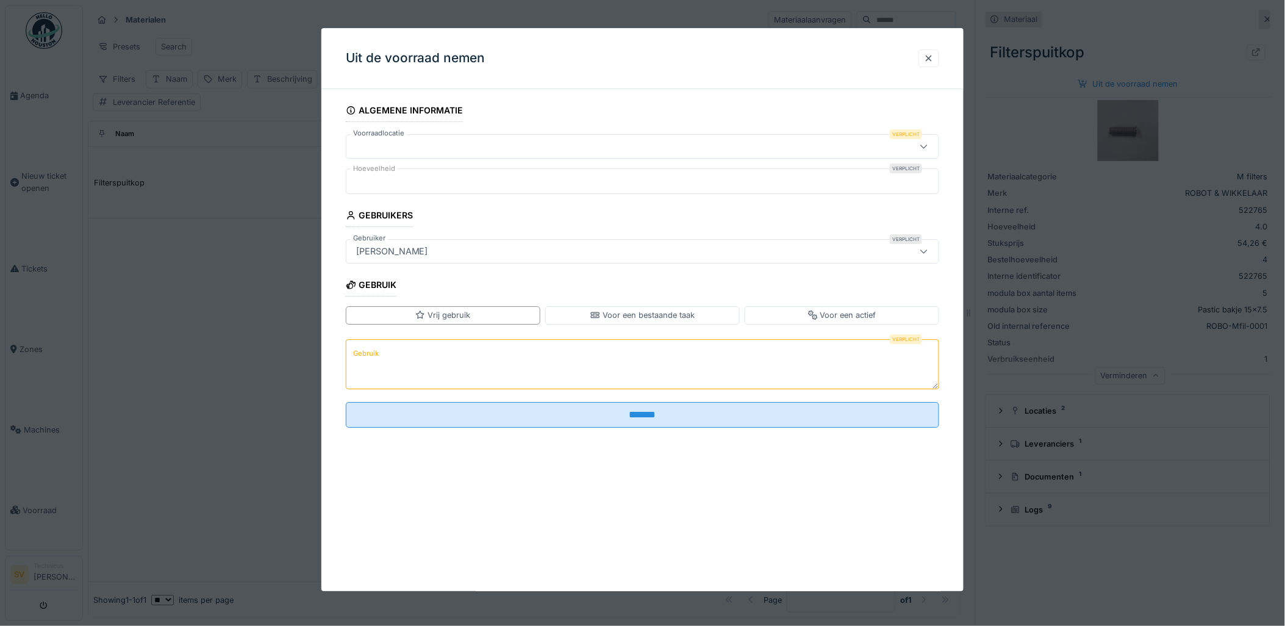
click at [423, 143] on div at bounding box center [608, 146] width 515 height 13
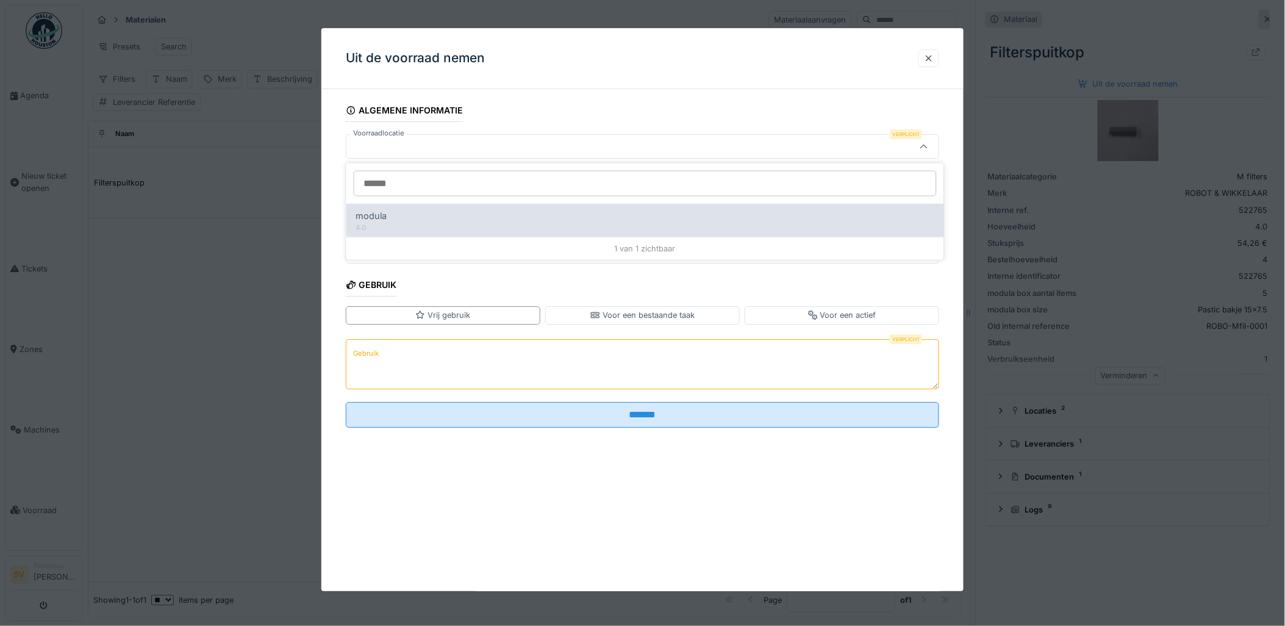
click at [379, 226] on div "4.0" at bounding box center [645, 227] width 578 height 10
type input "******"
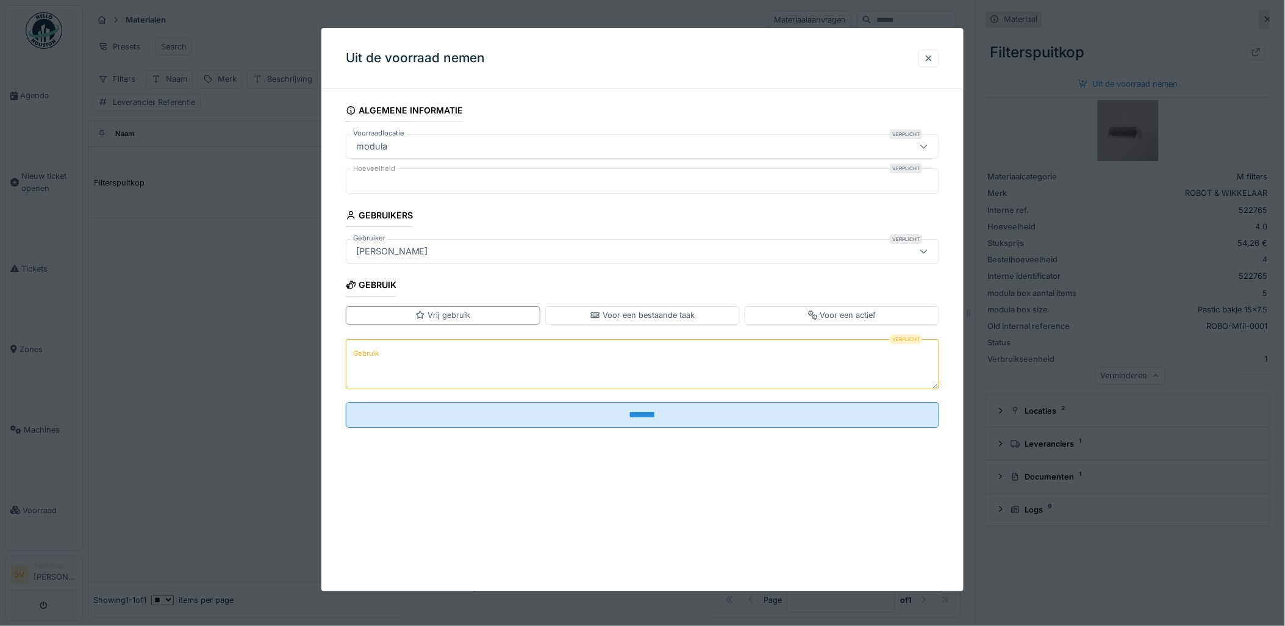
click at [403, 362] on textarea "Gebruik" at bounding box center [643, 364] width 594 height 50
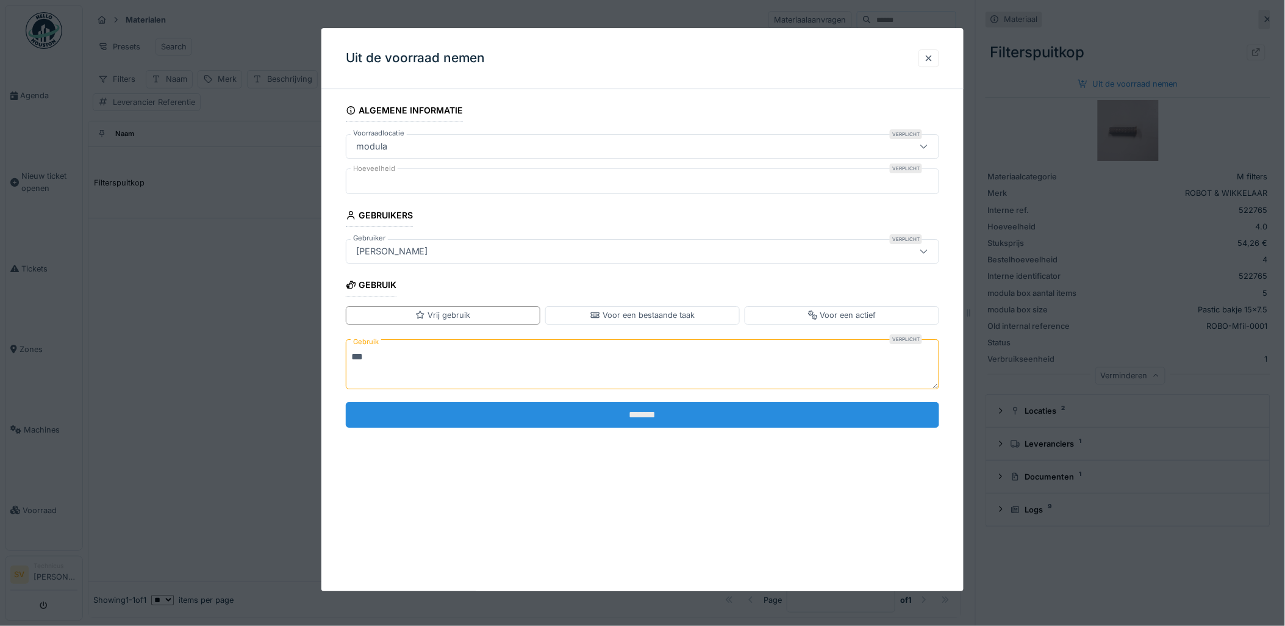
type textarea "***"
click at [545, 413] on input "*******" at bounding box center [643, 415] width 594 height 26
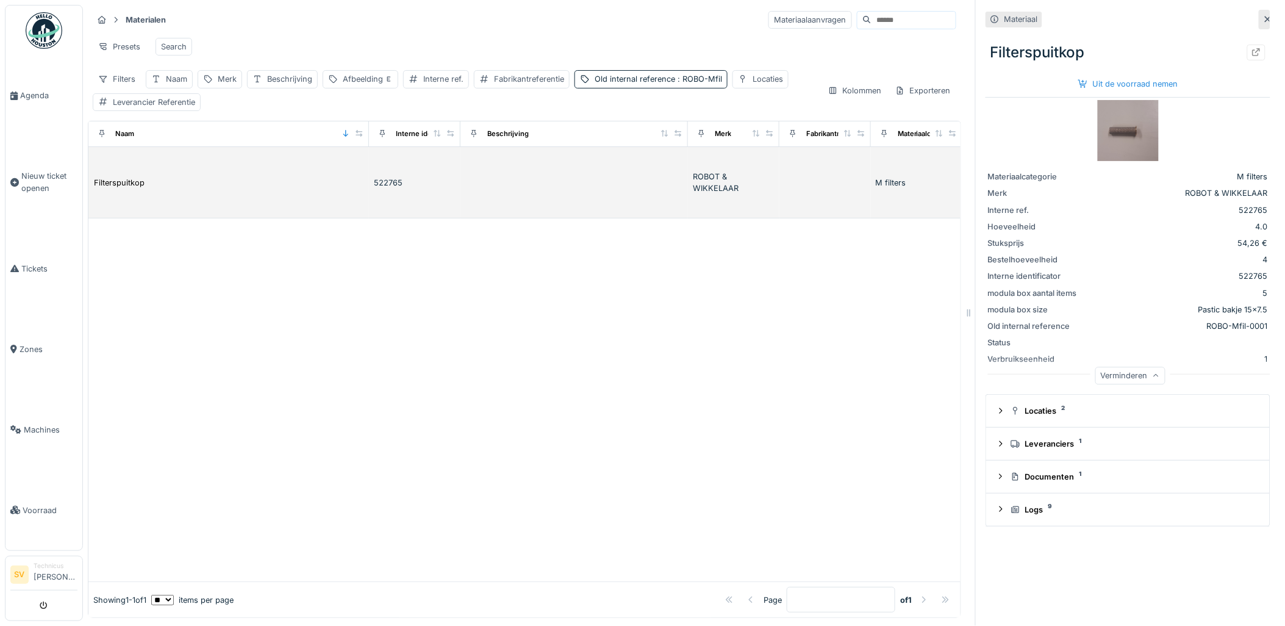
click at [376, 188] on div "522765" at bounding box center [415, 183] width 82 height 12
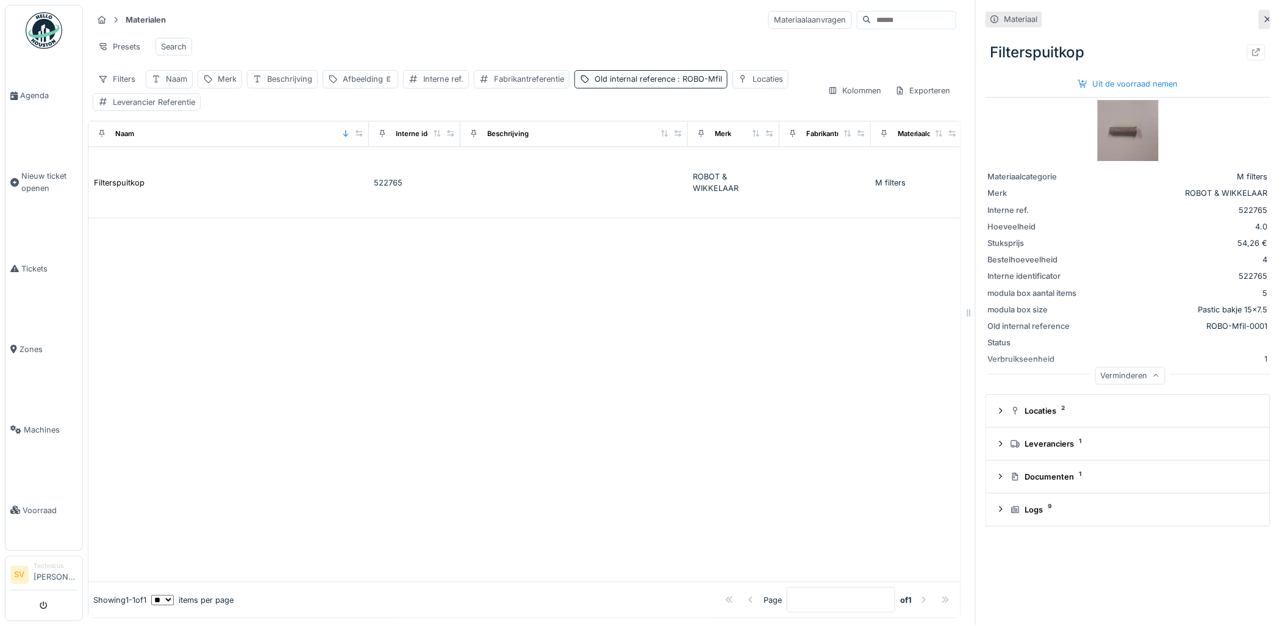
click at [1263, 18] on icon at bounding box center [1268, 19] width 10 height 8
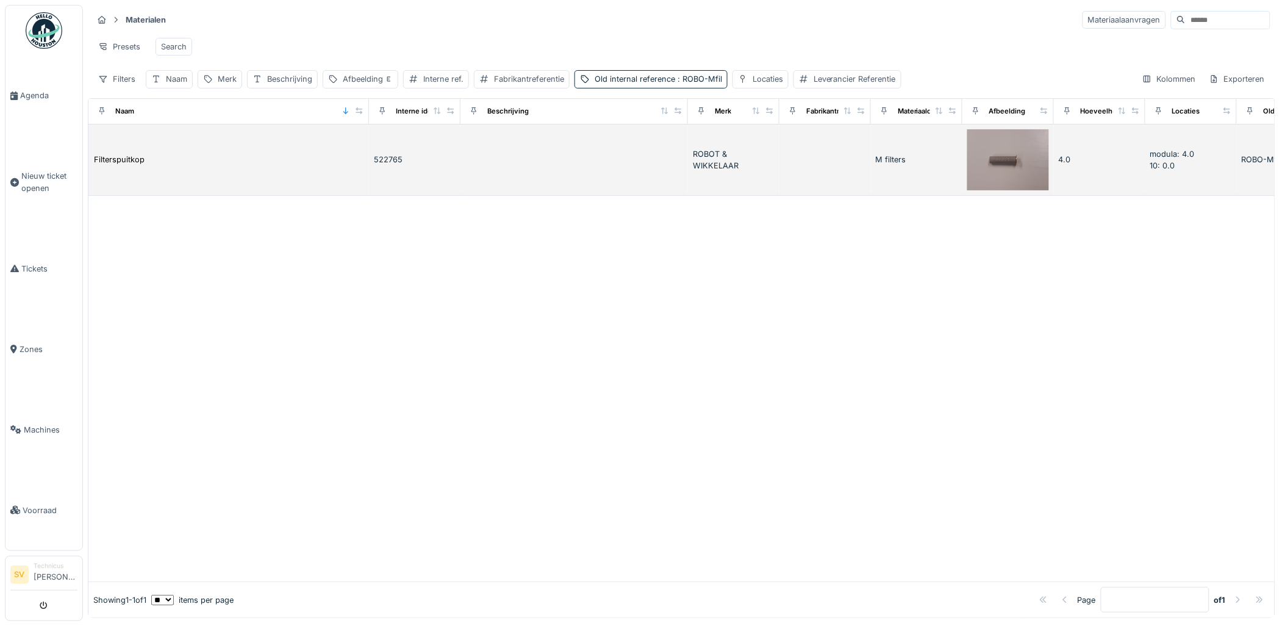
click at [409, 165] on div "522765" at bounding box center [415, 160] width 82 height 12
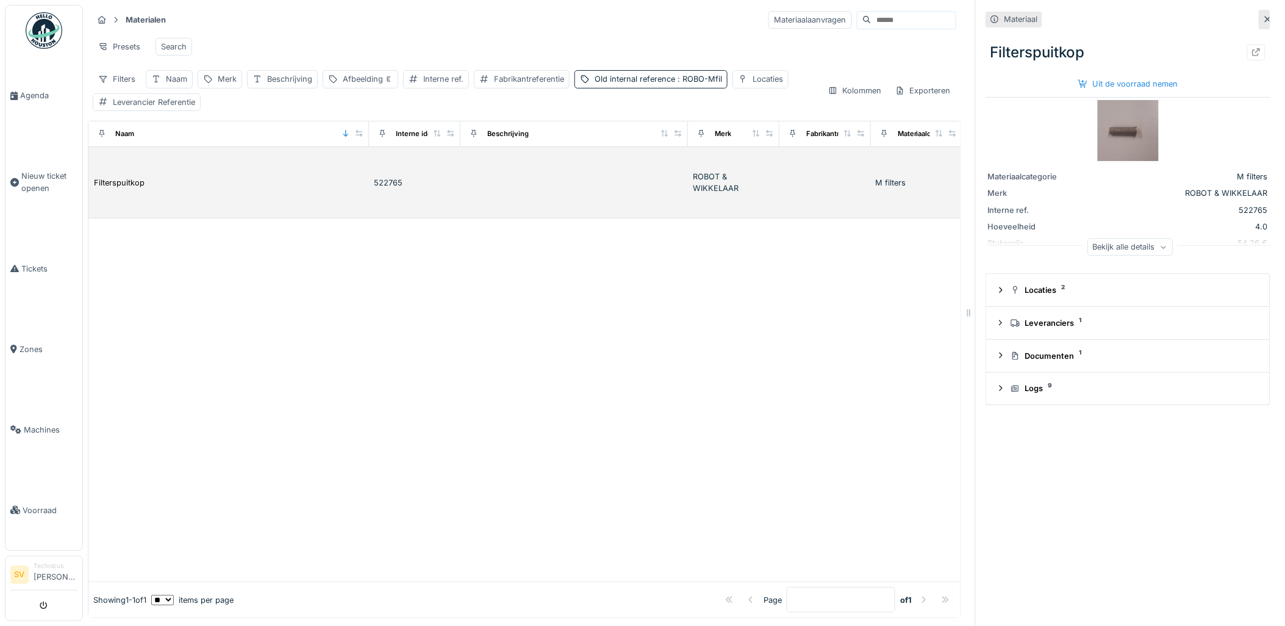
click at [515, 192] on td at bounding box center [575, 183] width 228 height 72
click at [385, 188] on div "522765" at bounding box center [415, 183] width 82 height 12
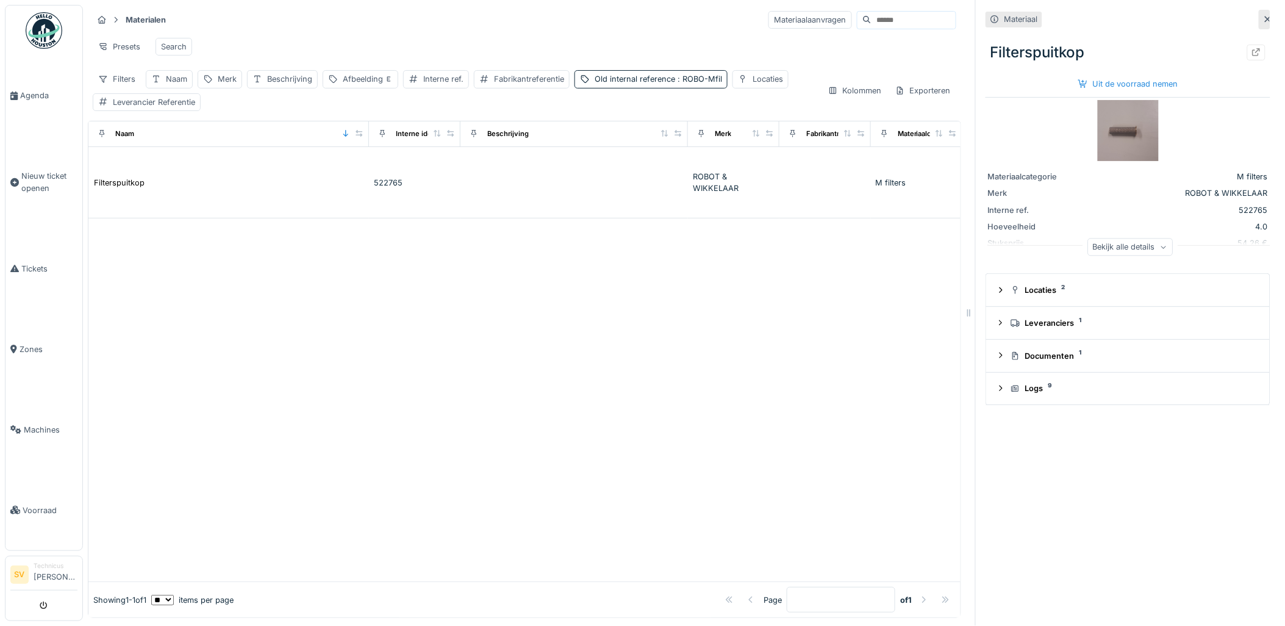
click at [1265, 17] on icon at bounding box center [1268, 19] width 6 height 6
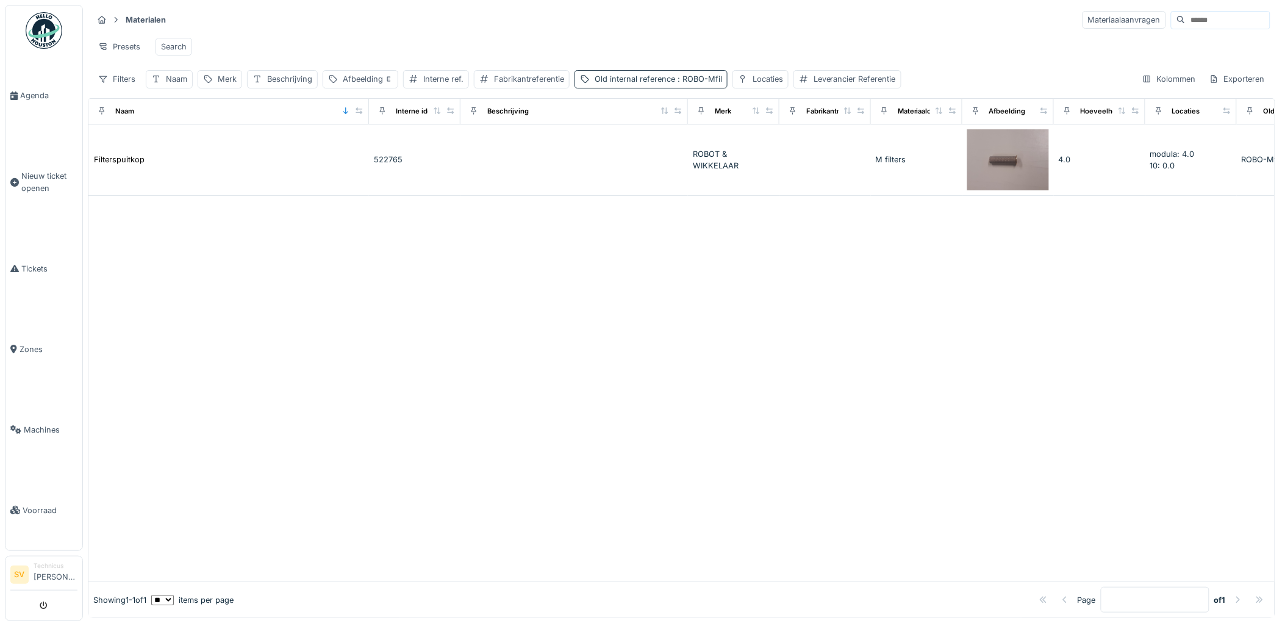
click at [620, 85] on div "Old internal reference : ROBO-Mfil" at bounding box center [658, 79] width 127 height 12
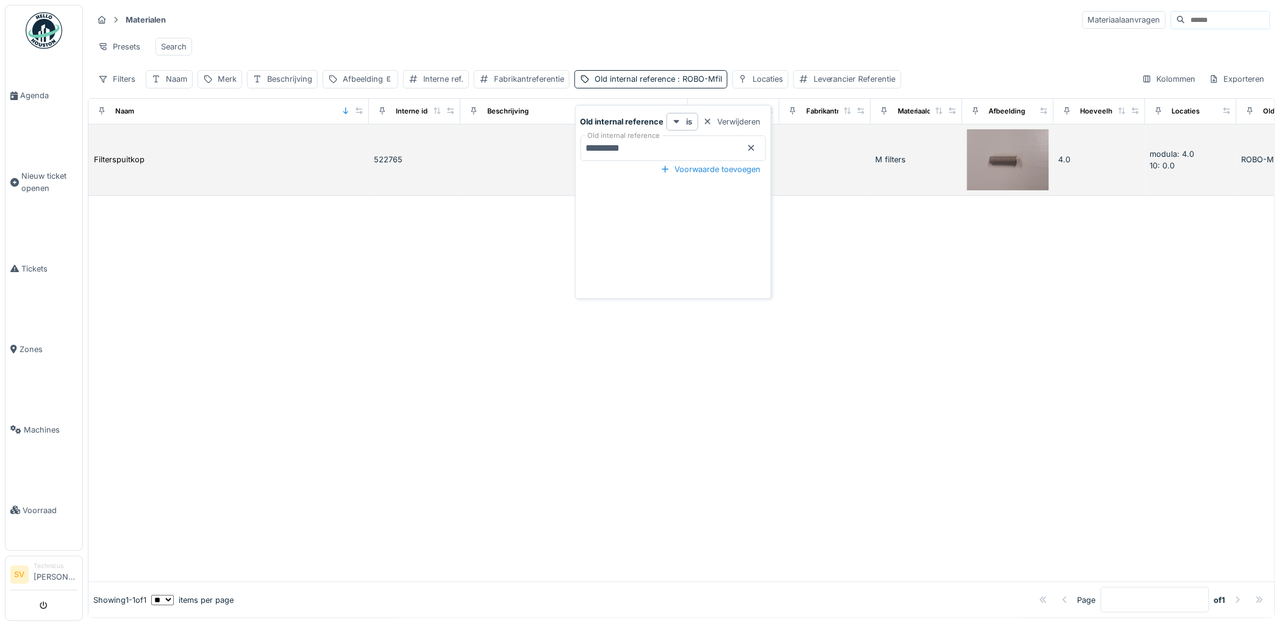
click at [418, 154] on td "522765" at bounding box center [414, 160] width 91 height 72
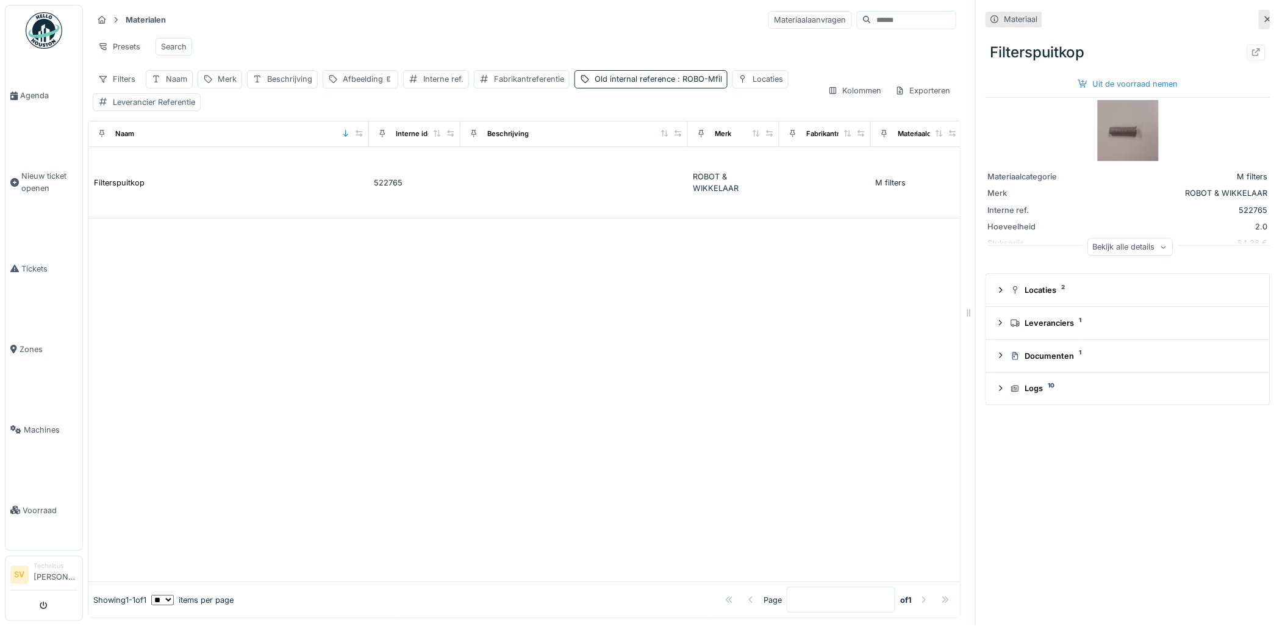
click at [1110, 241] on div "Bekijk alle details" at bounding box center [1130, 247] width 85 height 18
